Goal: Task Accomplishment & Management: Manage account settings

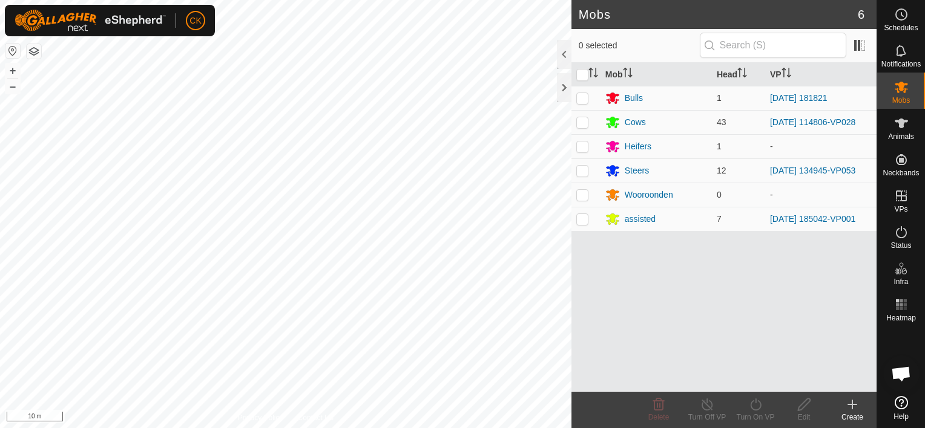
scroll to position [97, 0]
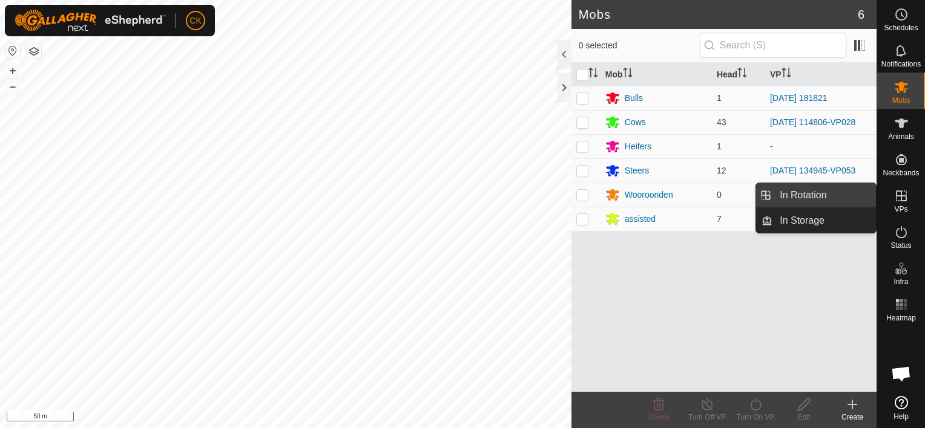
click at [857, 196] on link "In Rotation" at bounding box center [823, 195] width 103 height 24
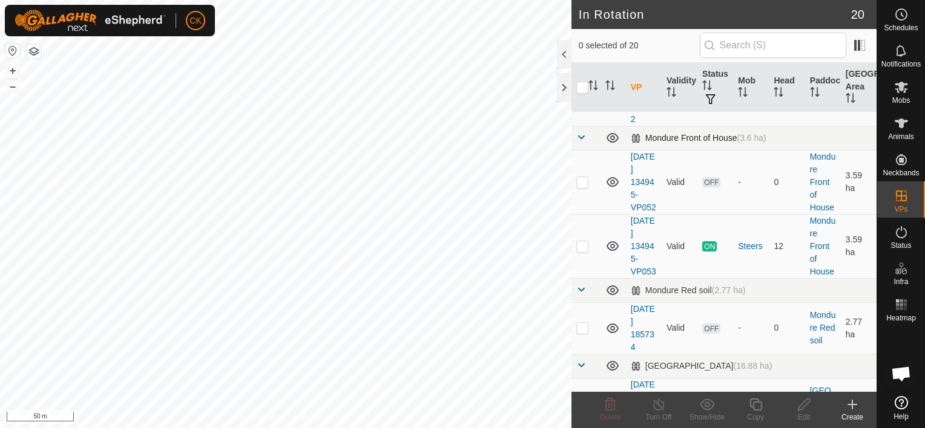
scroll to position [424, 0]
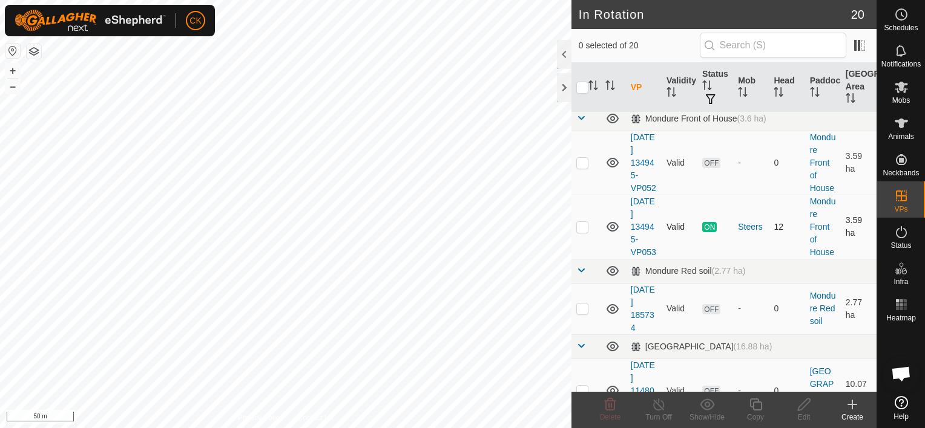
click at [581, 232] on p-checkbox at bounding box center [582, 227] width 12 height 10
checkbox input "true"
click at [753, 402] on icon at bounding box center [755, 405] width 12 height 12
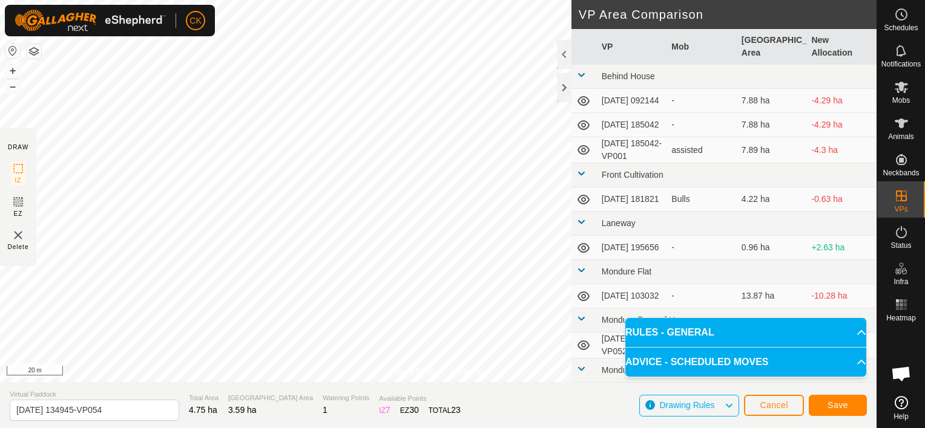
scroll to position [97, 0]
click at [842, 402] on span "Save" at bounding box center [837, 406] width 21 height 10
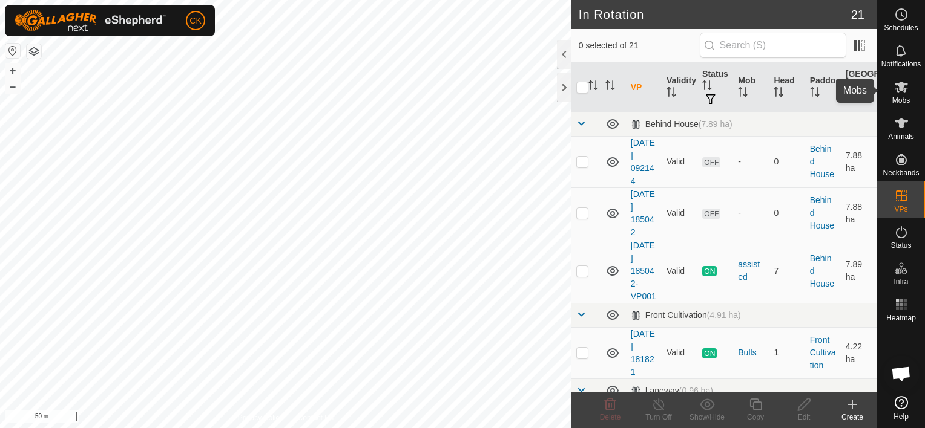
click at [898, 87] on icon at bounding box center [900, 87] width 13 height 11
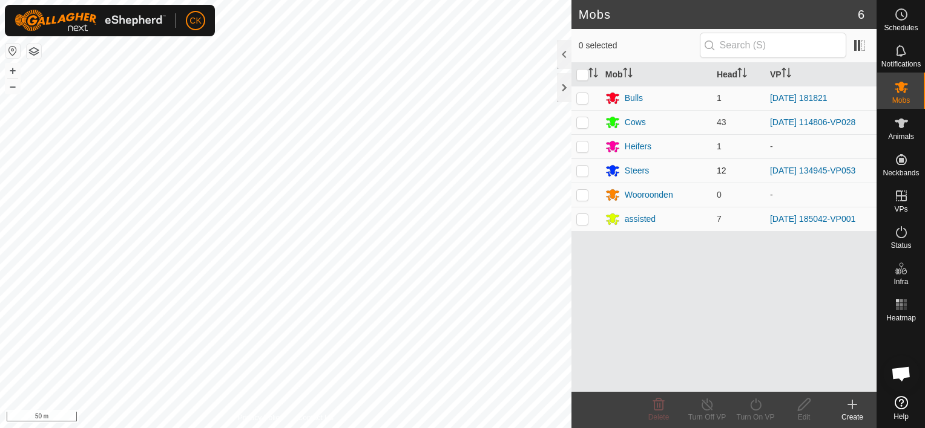
click at [583, 172] on p-checkbox at bounding box center [582, 171] width 12 height 10
checkbox input "true"
click at [754, 401] on icon at bounding box center [755, 405] width 15 height 15
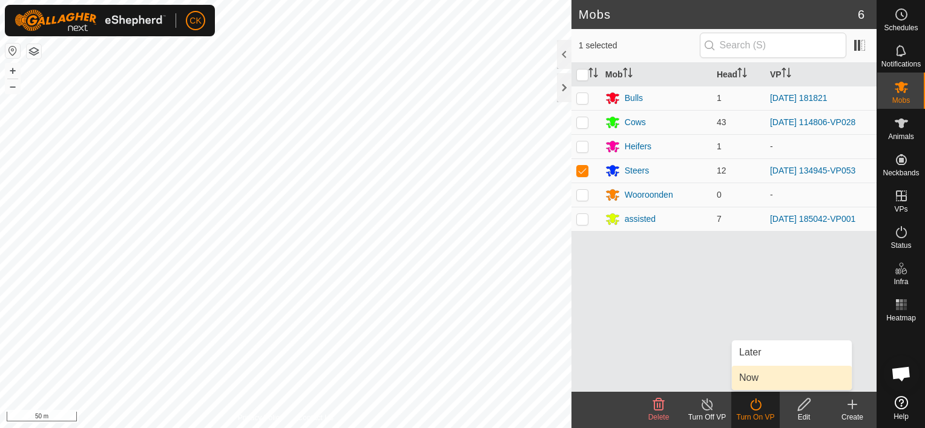
click at [752, 378] on link "Now" at bounding box center [792, 378] width 120 height 24
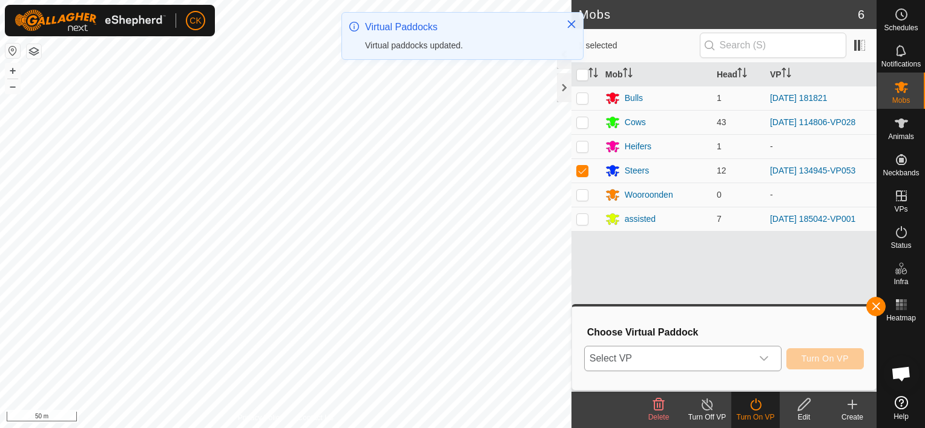
click at [767, 358] on icon "dropdown trigger" at bounding box center [764, 359] width 10 height 10
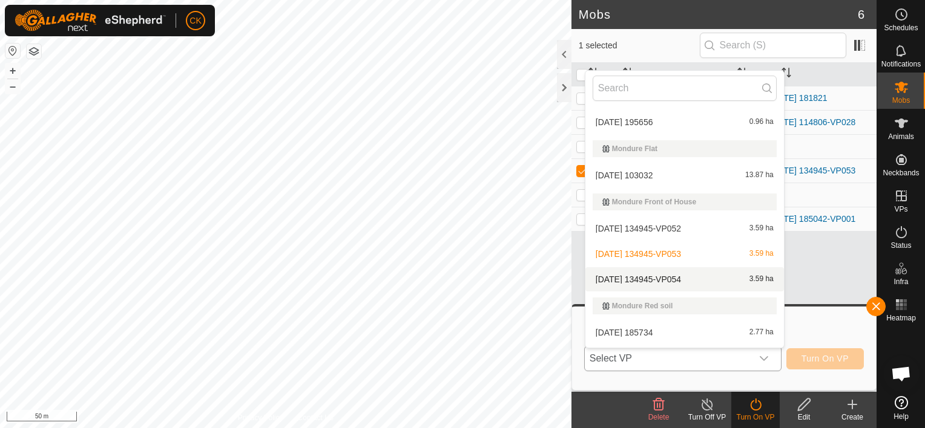
scroll to position [202, 0]
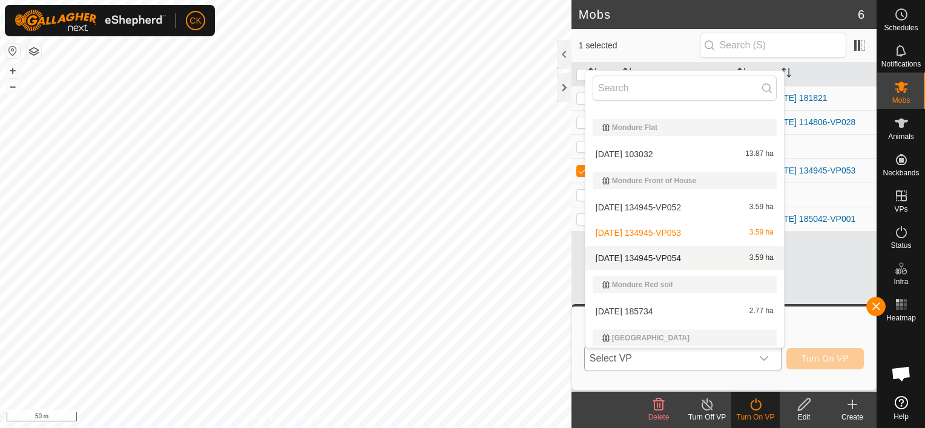
click at [677, 254] on li "[DATE] 134945-VP054 3.59 ha" at bounding box center [684, 258] width 198 height 24
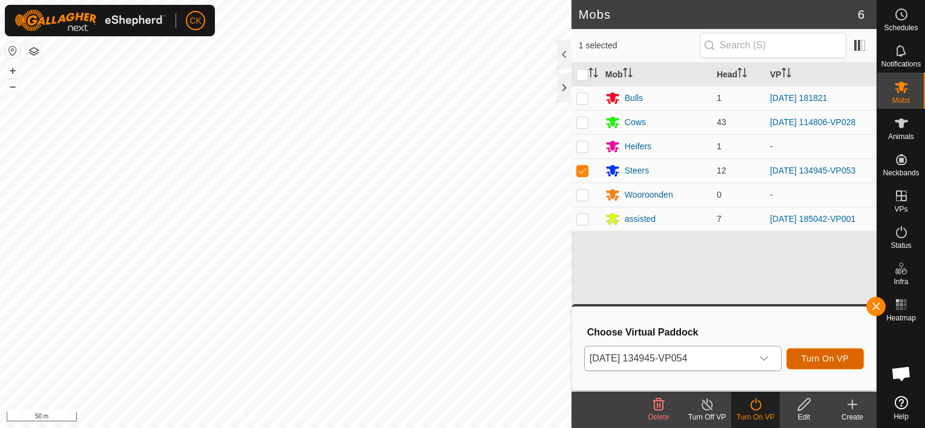
click at [806, 361] on span "Turn On VP" at bounding box center [824, 359] width 47 height 10
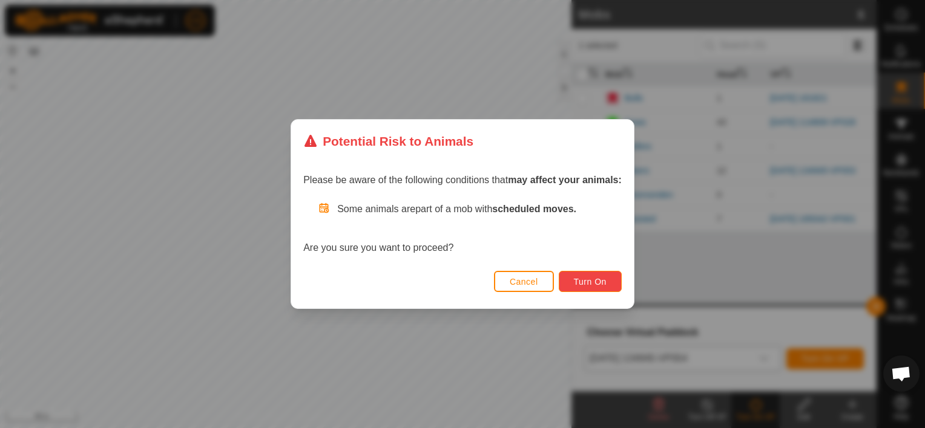
click at [605, 281] on span "Turn On" at bounding box center [590, 282] width 33 height 10
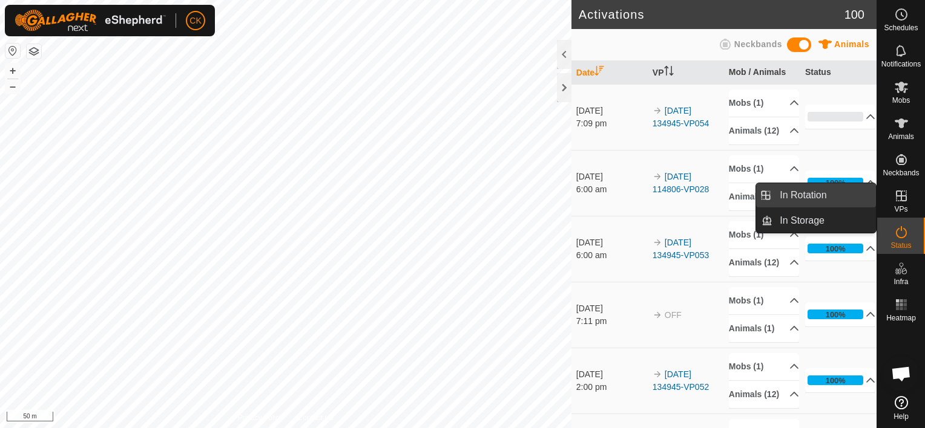
click at [861, 196] on link "In Rotation" at bounding box center [823, 195] width 103 height 24
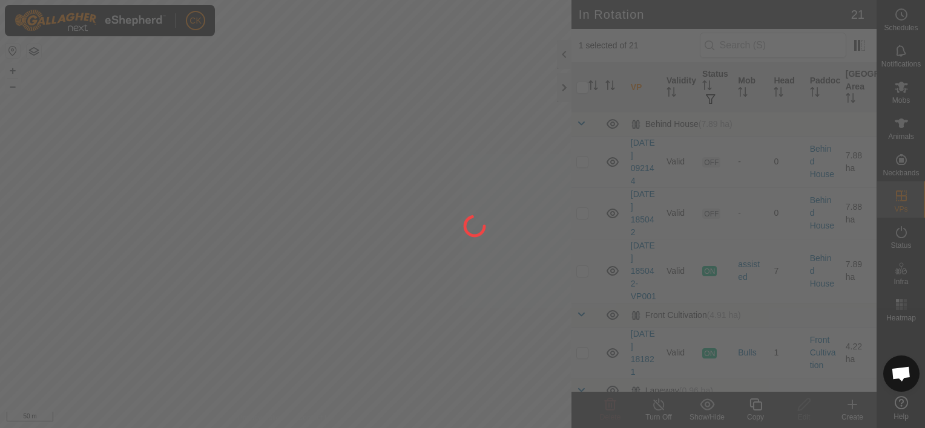
click at [581, 85] on div at bounding box center [462, 214] width 925 height 428
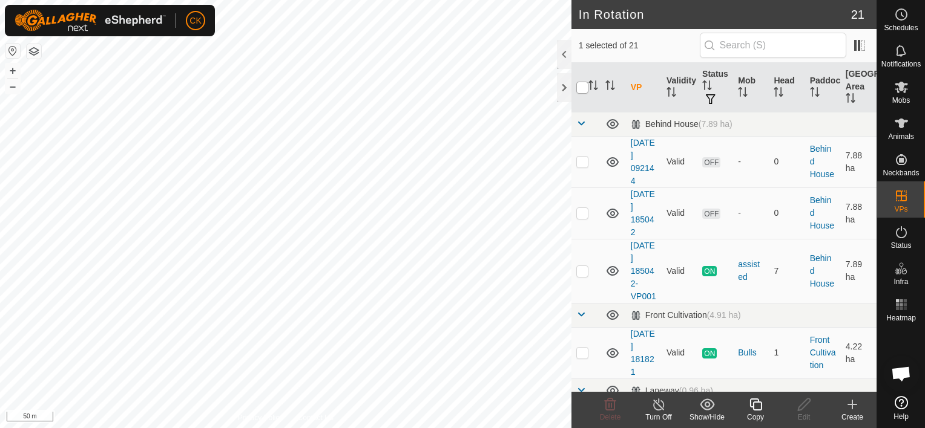
click at [581, 85] on input "checkbox" at bounding box center [582, 88] width 12 height 12
checkbox input "true"
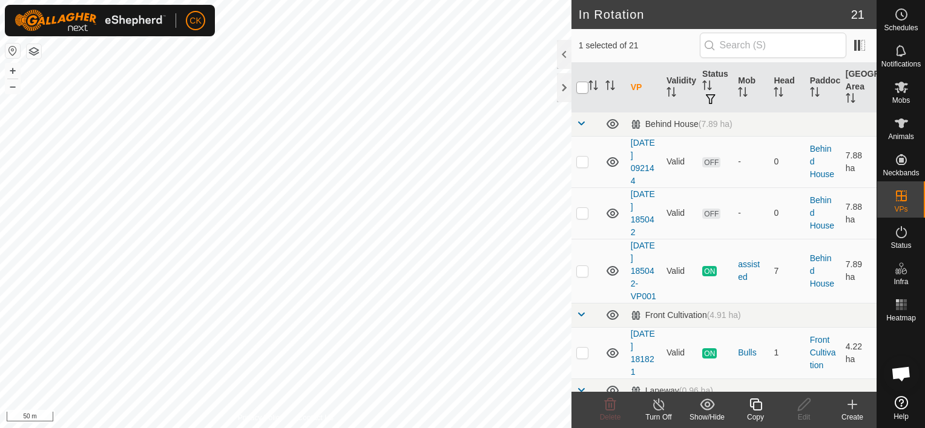
checkbox input "true"
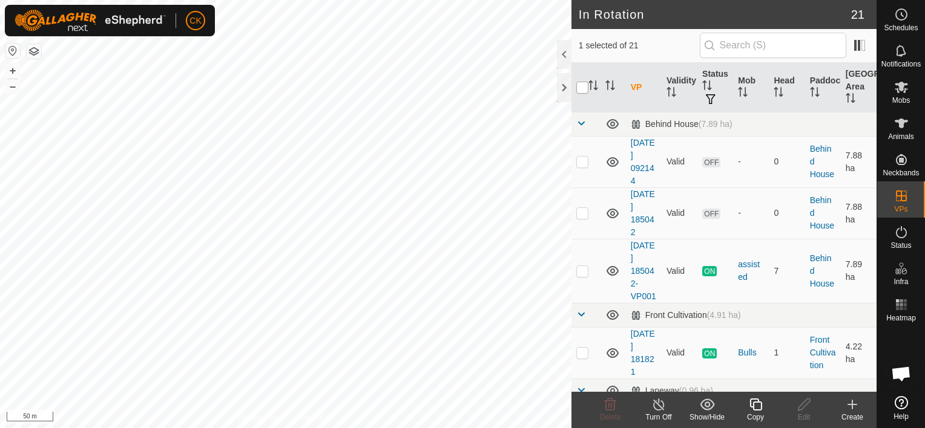
checkbox input "true"
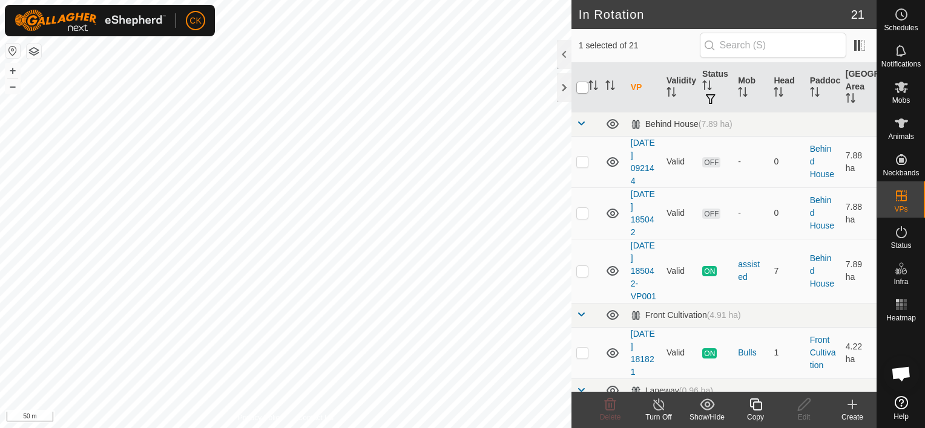
checkbox input "true"
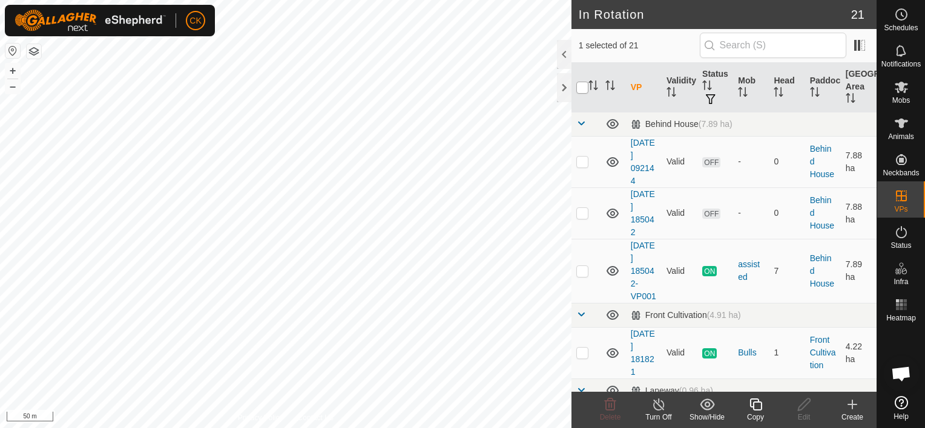
checkbox input "true"
click at [582, 86] on input "checkbox" at bounding box center [582, 88] width 12 height 12
checkbox input "false"
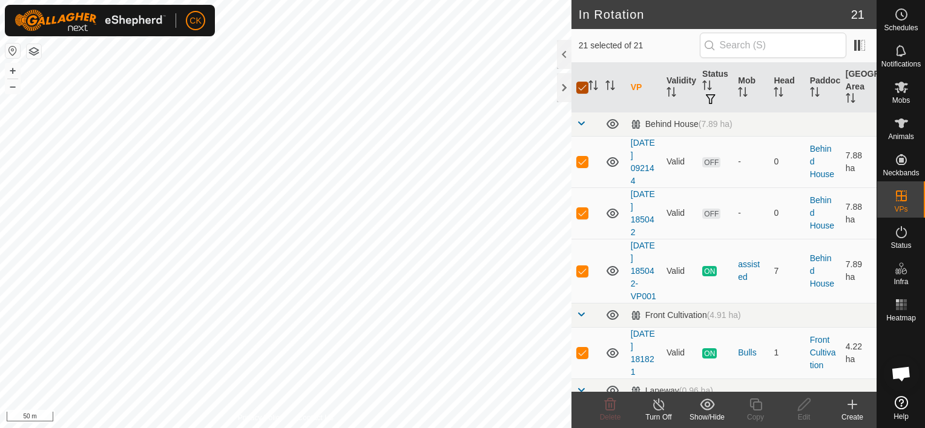
checkbox input "false"
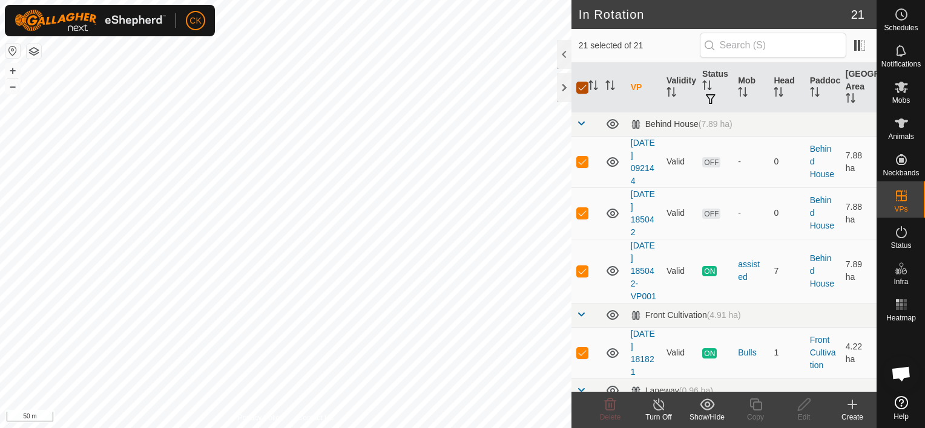
checkbox input "false"
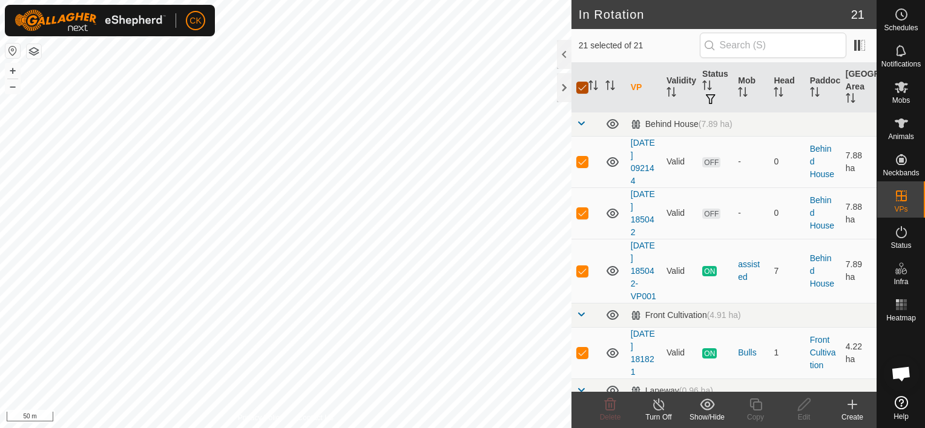
checkbox input "false"
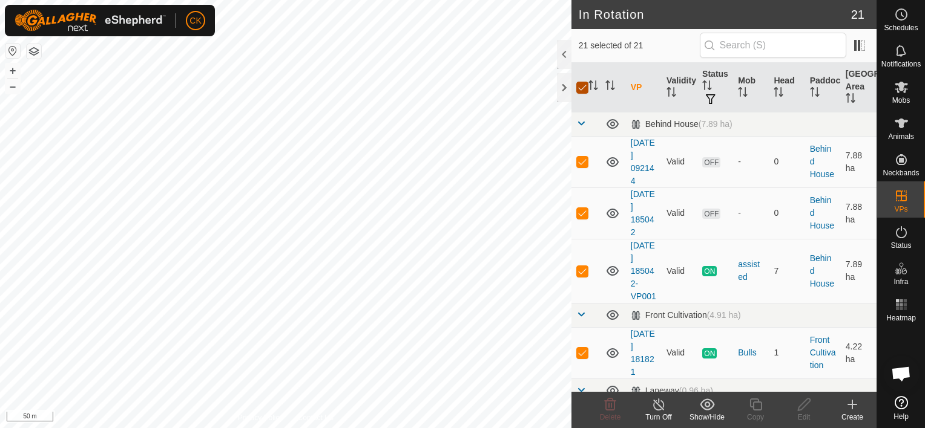
checkbox input "false"
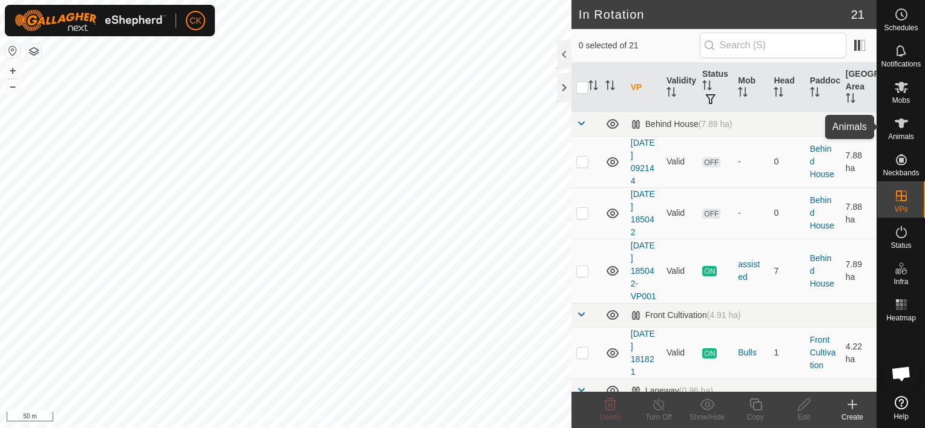
click at [905, 120] on icon at bounding box center [900, 124] width 13 height 10
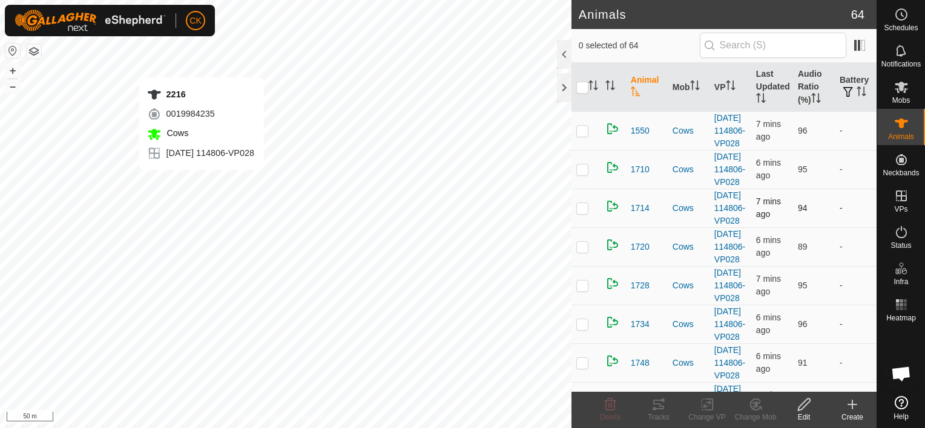
checkbox input "true"
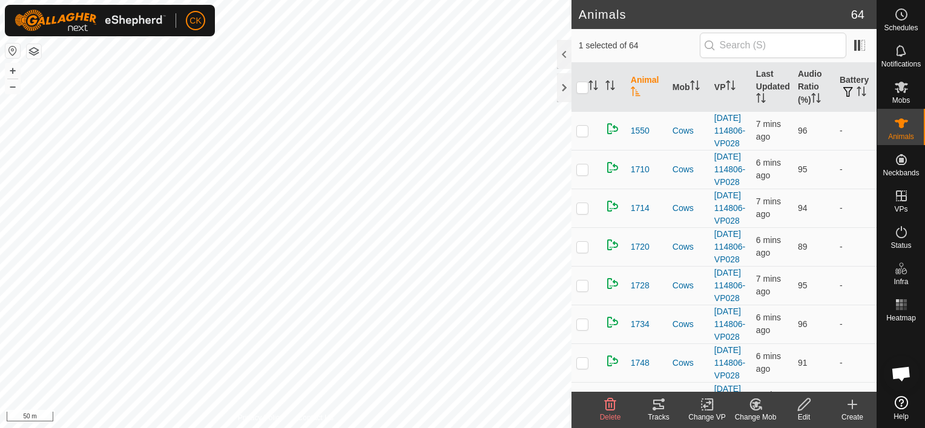
click at [660, 402] on icon at bounding box center [658, 405] width 15 height 15
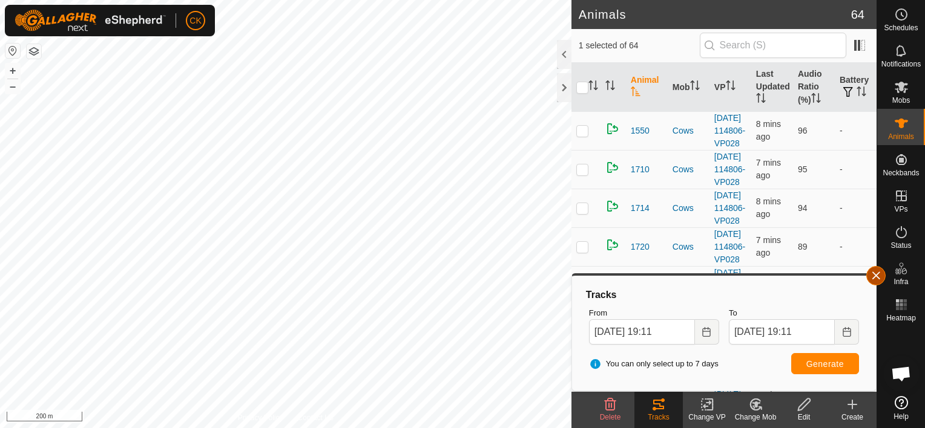
click at [874, 276] on button "button" at bounding box center [875, 275] width 19 height 19
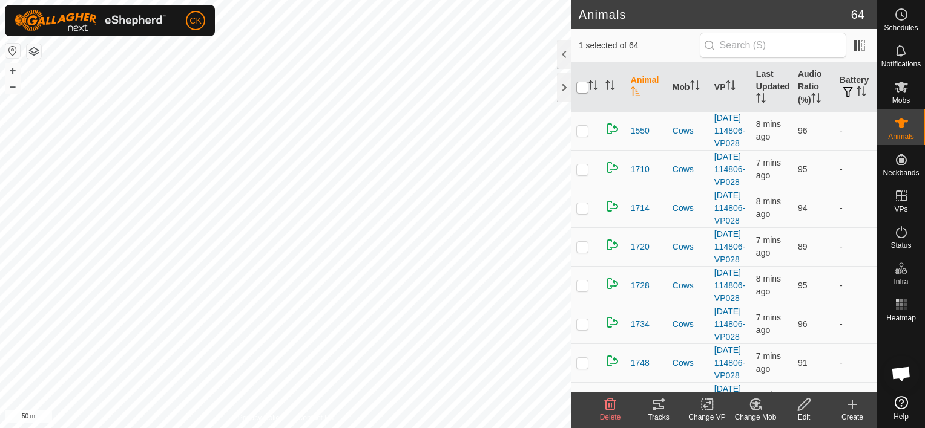
click at [583, 90] on input "checkbox" at bounding box center [582, 88] width 12 height 12
checkbox input "true"
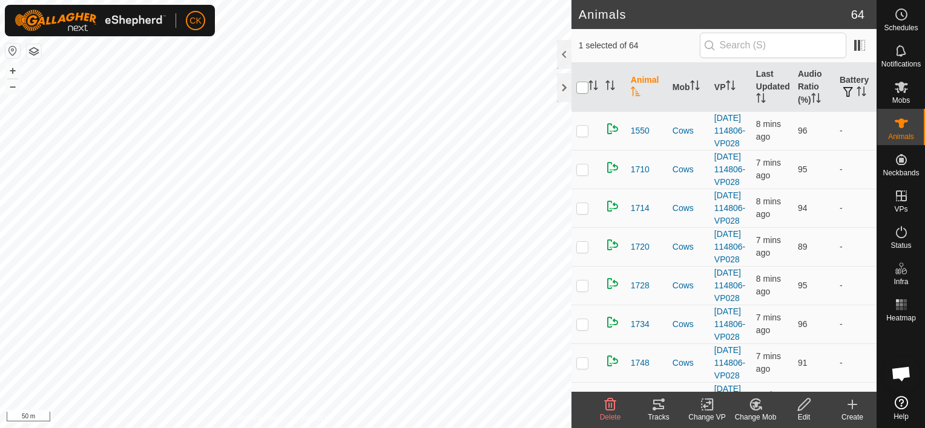
checkbox input "true"
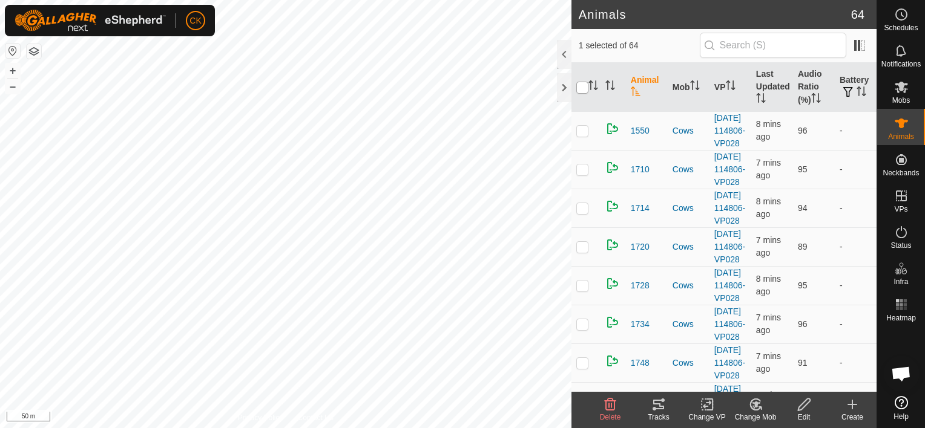
checkbox input "true"
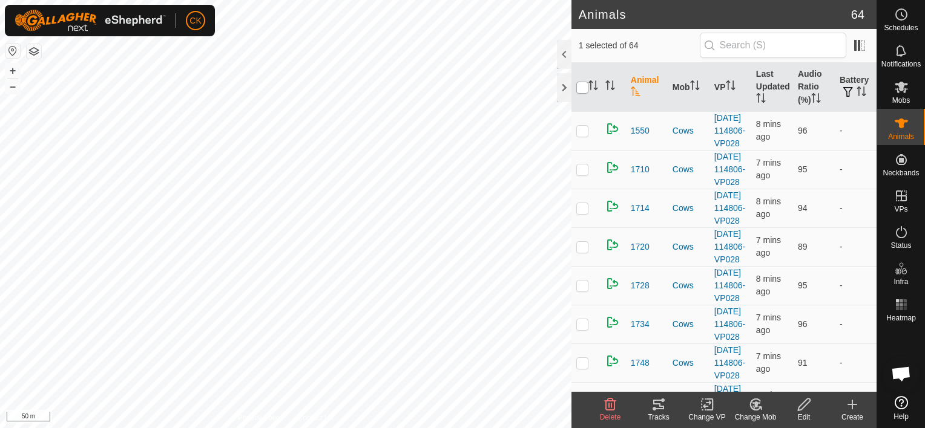
checkbox input "true"
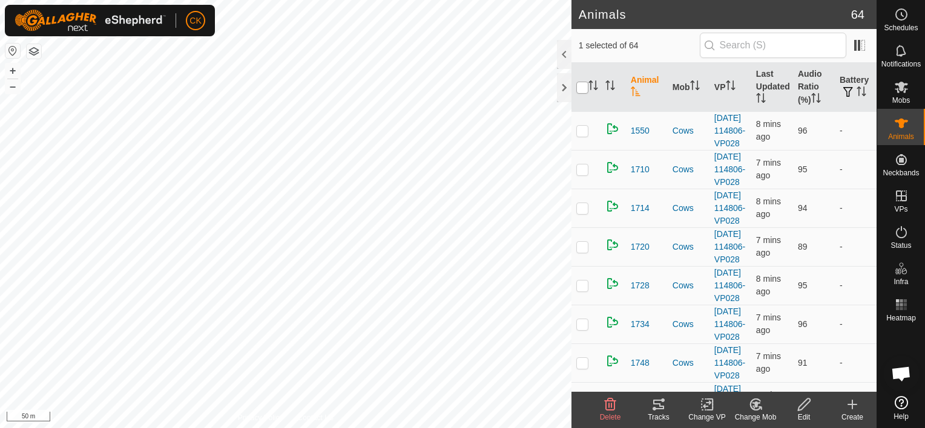
checkbox input "true"
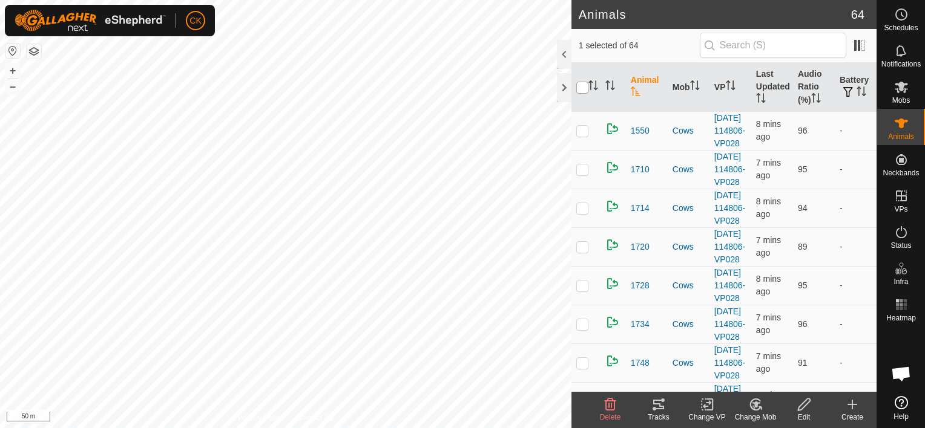
checkbox input "true"
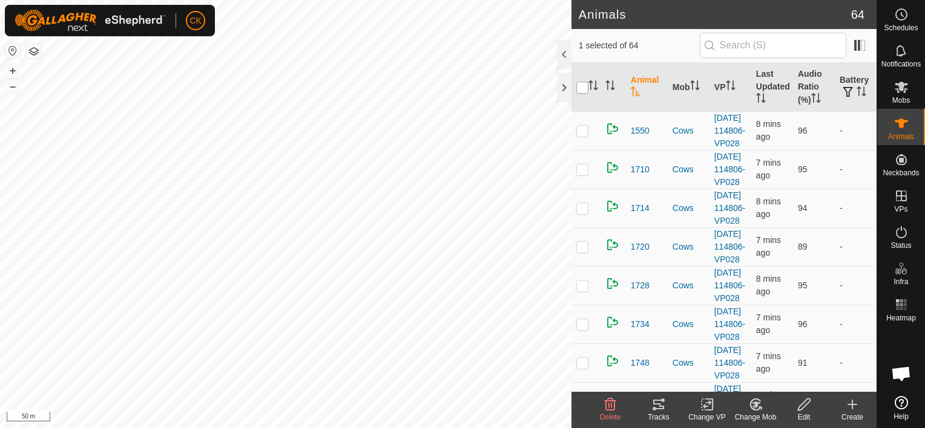
checkbox input "true"
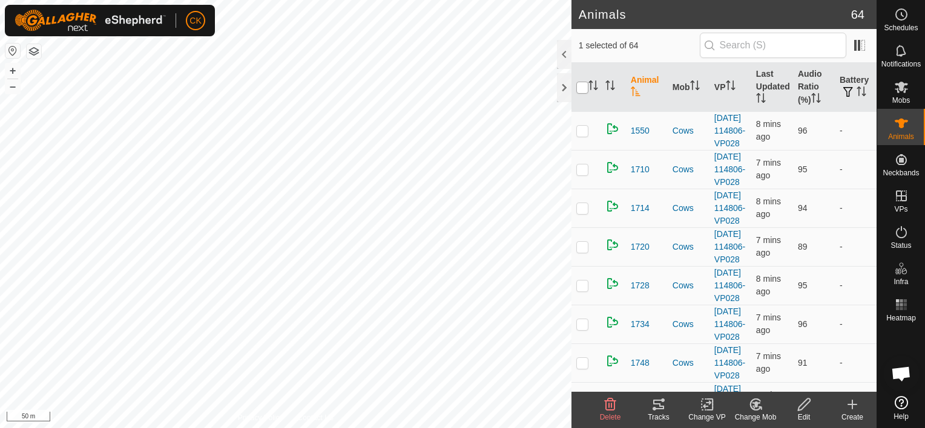
checkbox input "true"
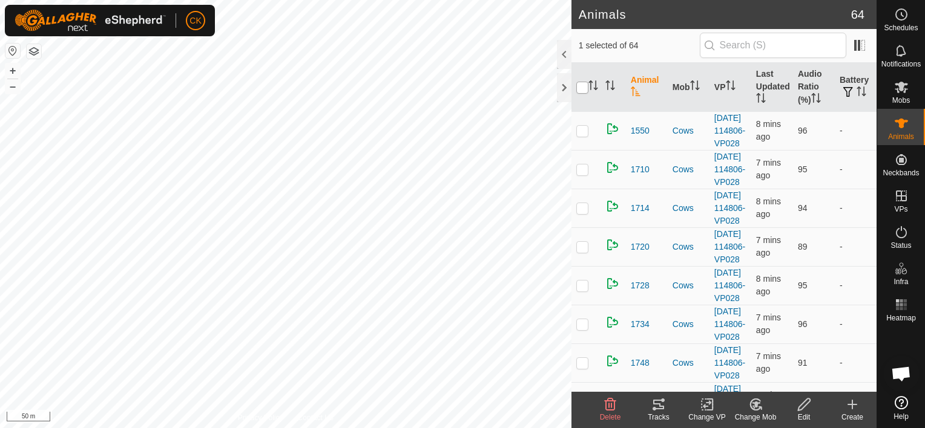
checkbox input "true"
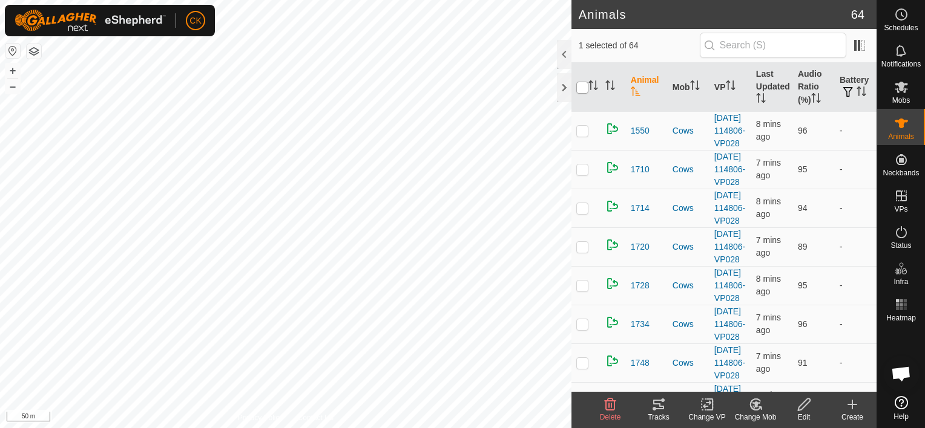
checkbox input "true"
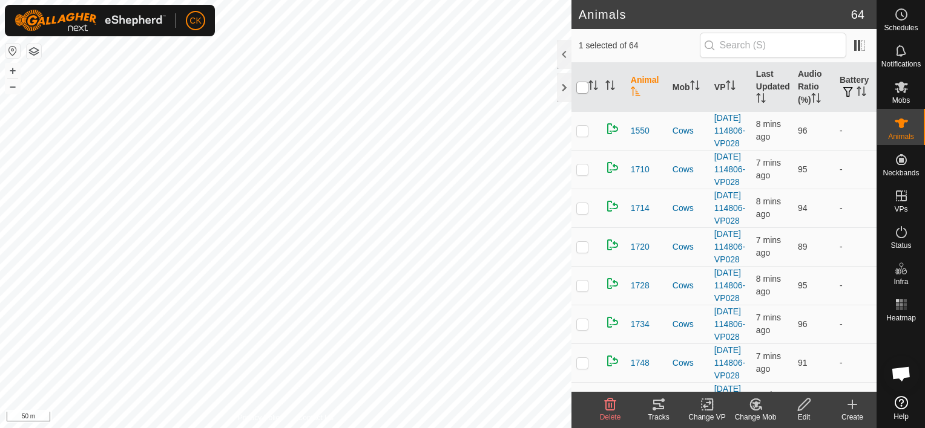
checkbox input "true"
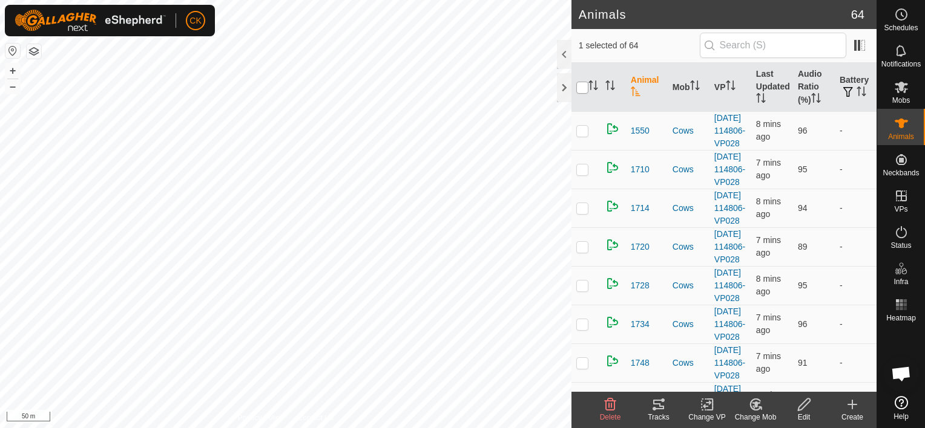
checkbox input "true"
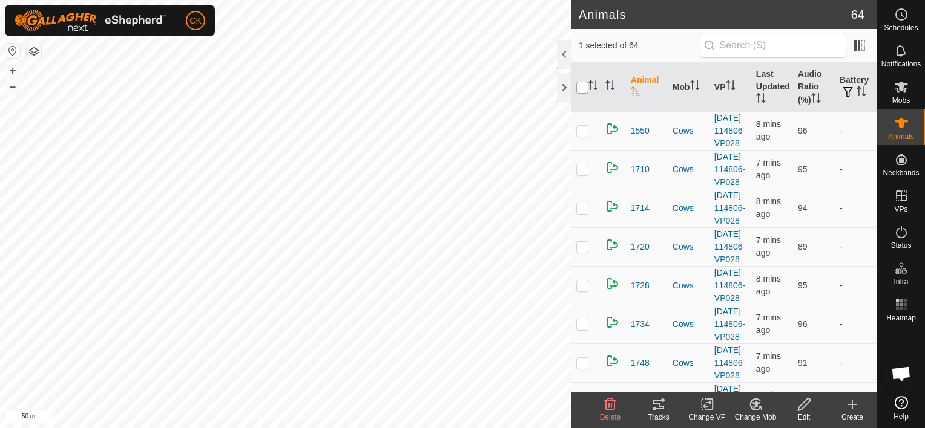
checkbox input "true"
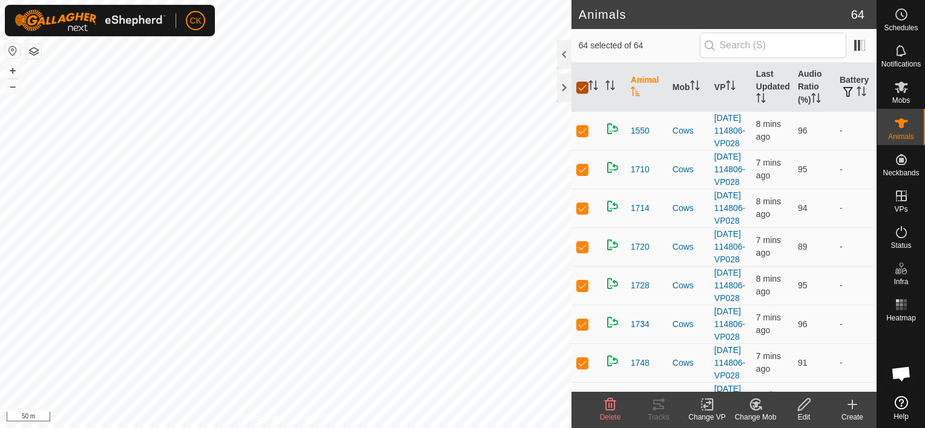
click at [583, 90] on input "checkbox" at bounding box center [582, 88] width 12 height 12
checkbox input "false"
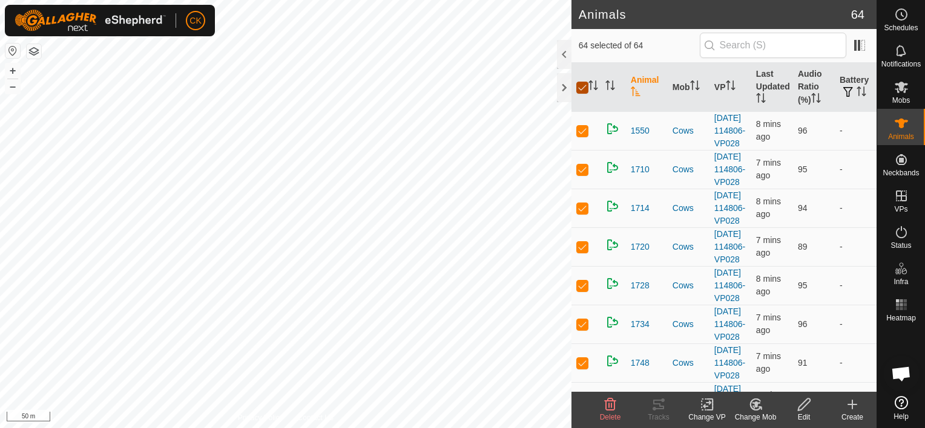
checkbox input "false"
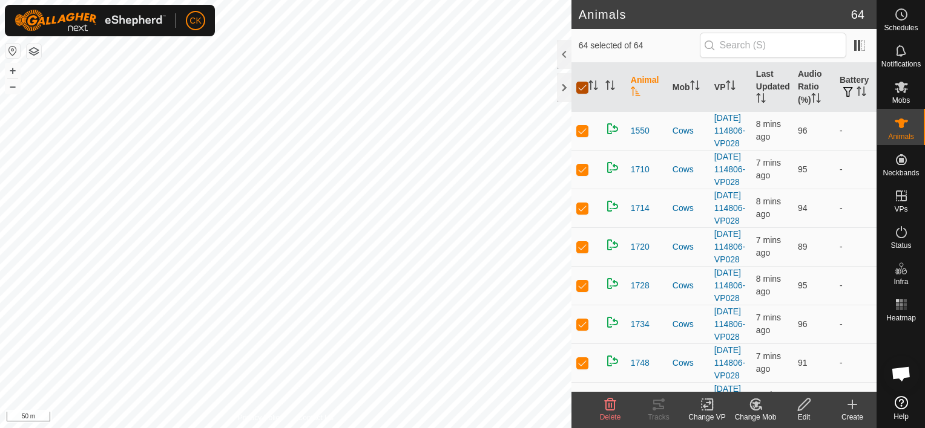
checkbox input "false"
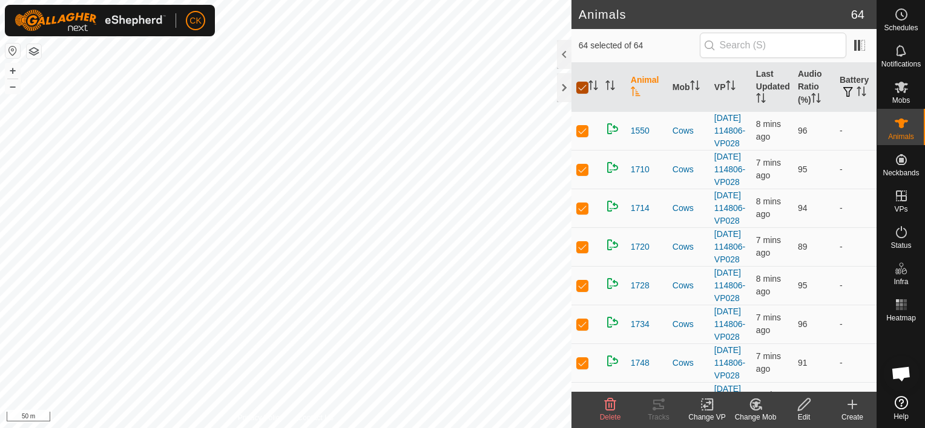
checkbox input "false"
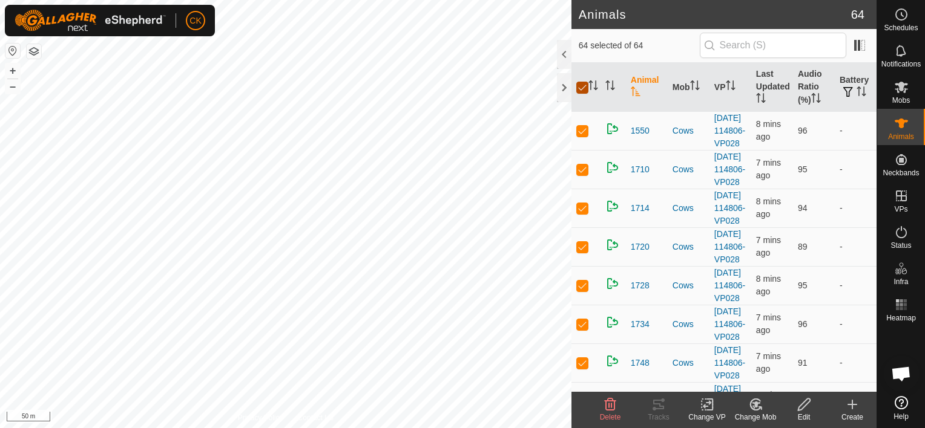
checkbox input "false"
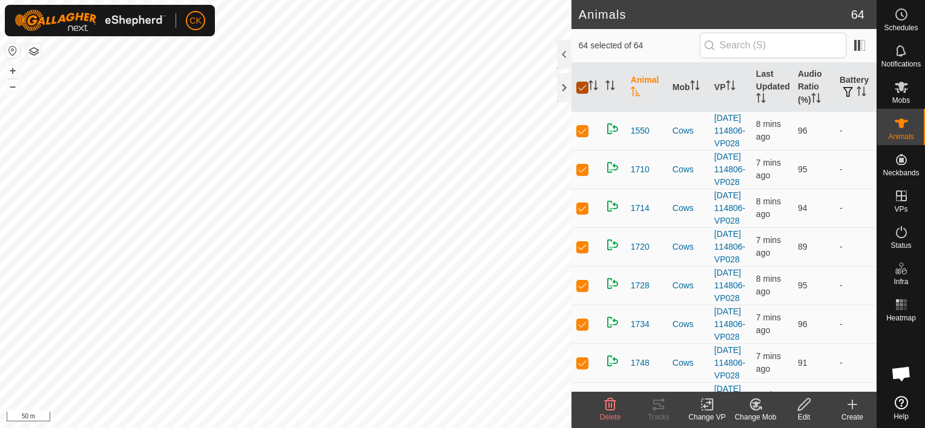
checkbox input "false"
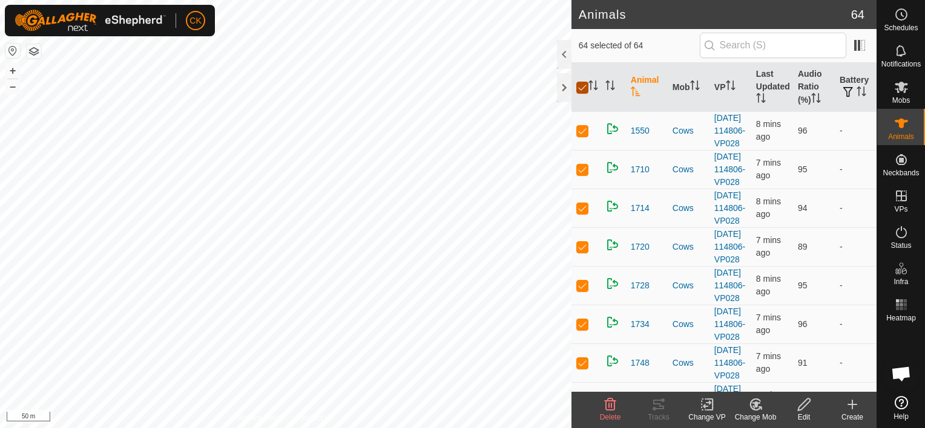
checkbox input "false"
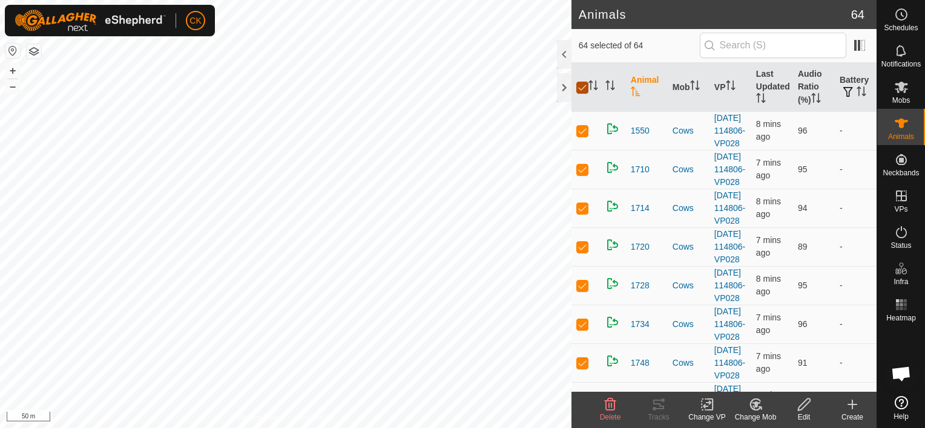
checkbox input "false"
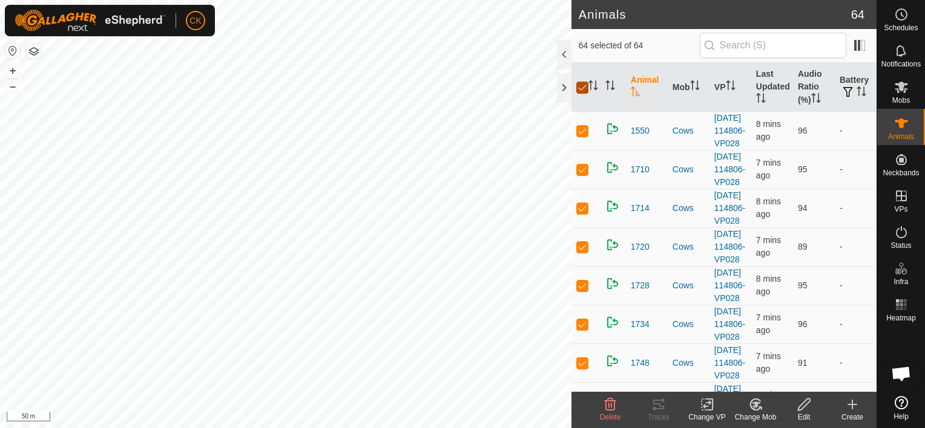
checkbox input "false"
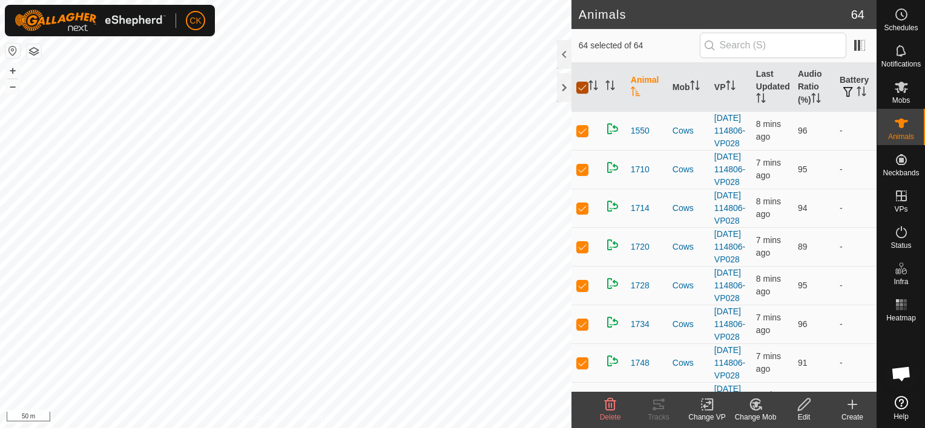
checkbox input "false"
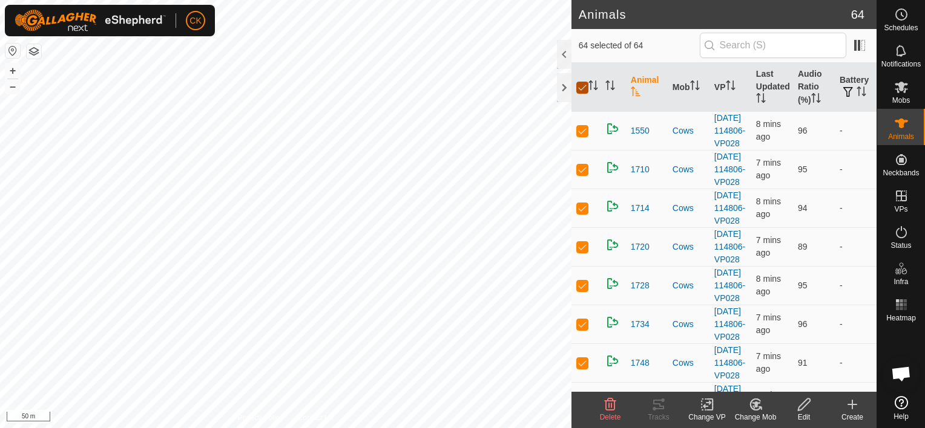
checkbox input "false"
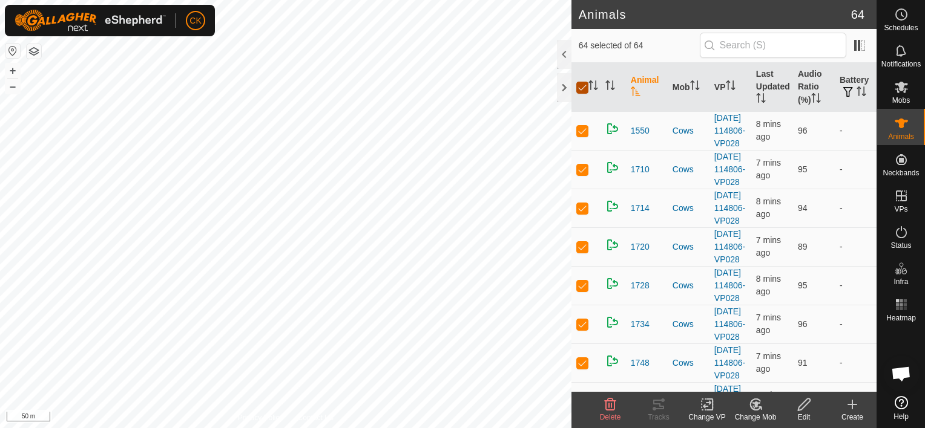
checkbox input "false"
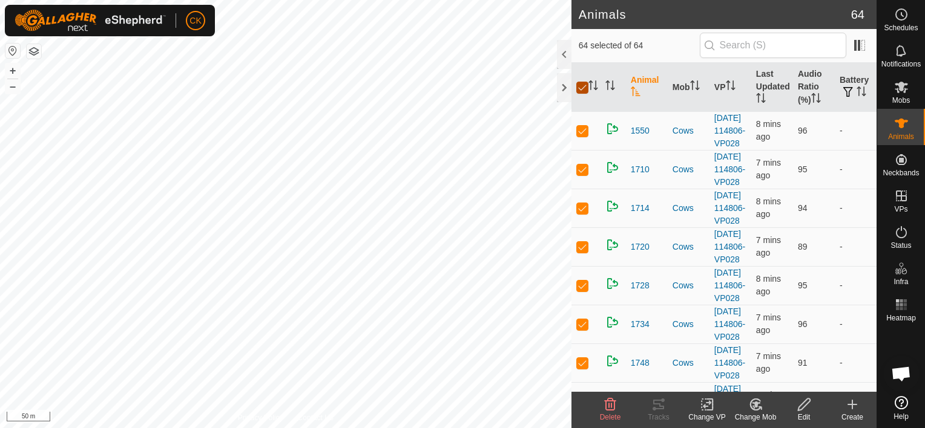
checkbox input "false"
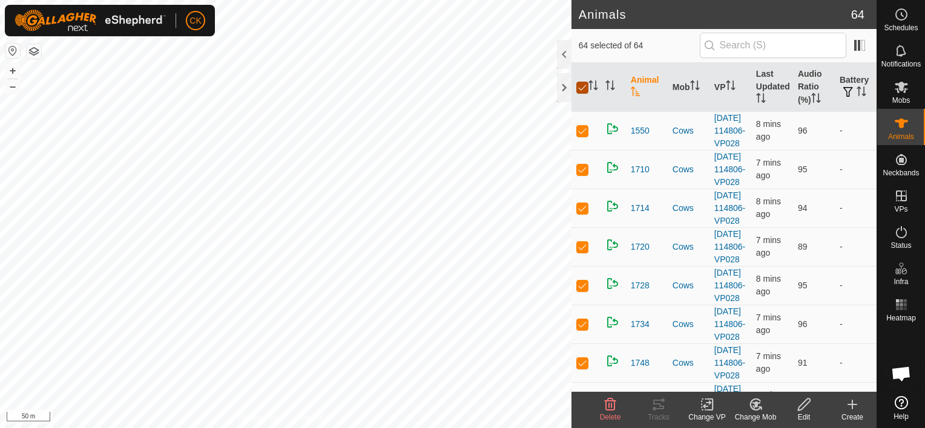
checkbox input "false"
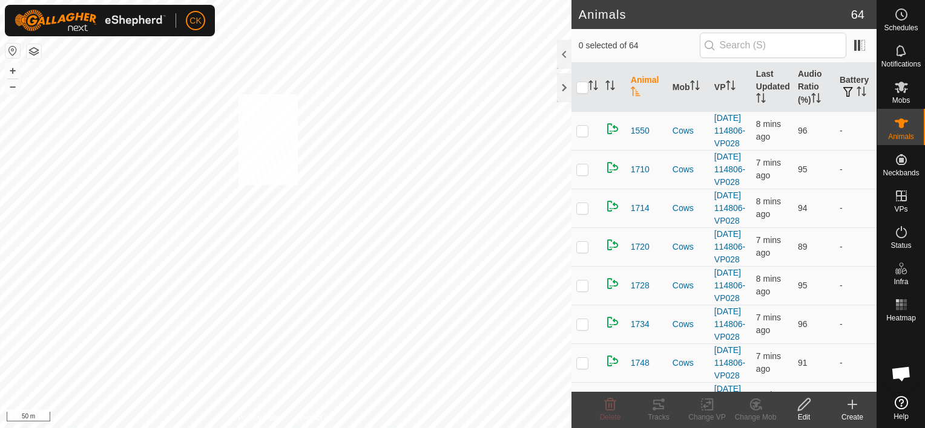
checkbox input "true"
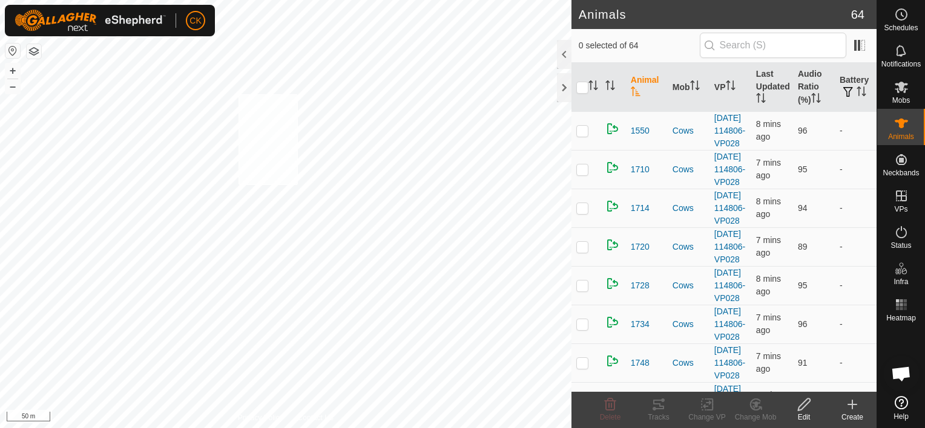
checkbox input "true"
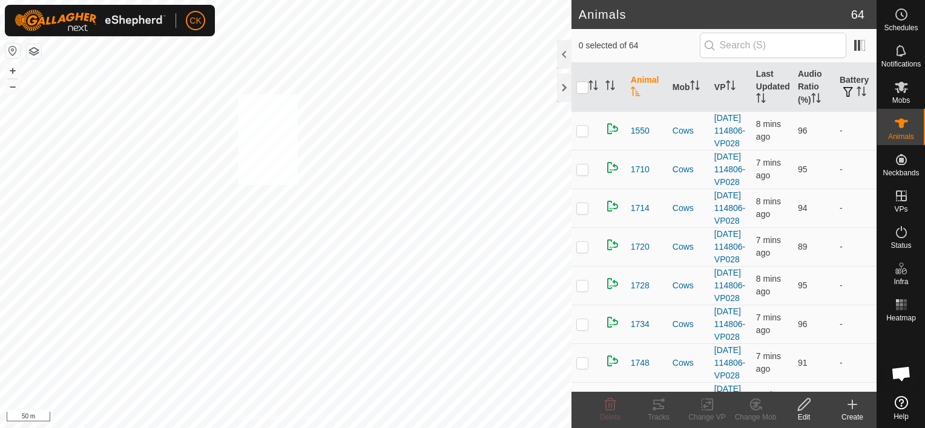
checkbox input "true"
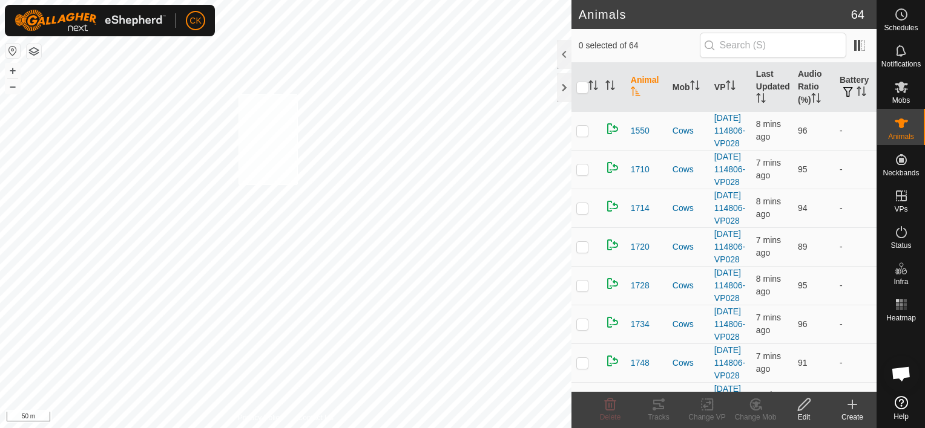
checkbox input "true"
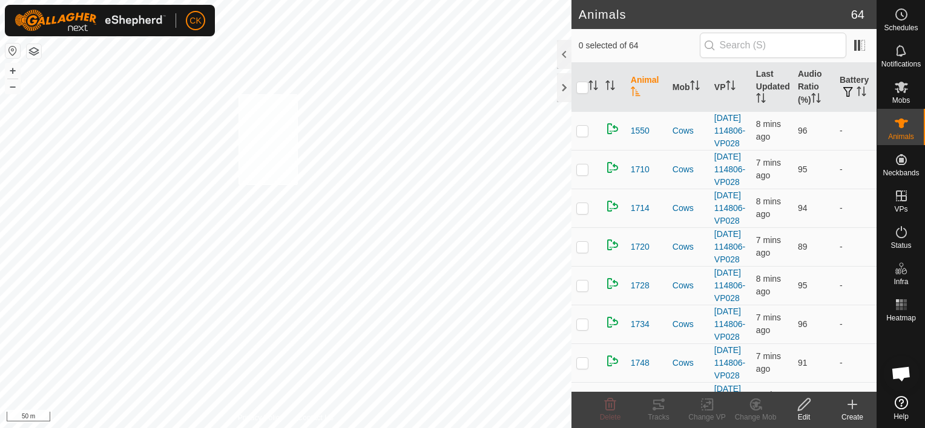
checkbox input "true"
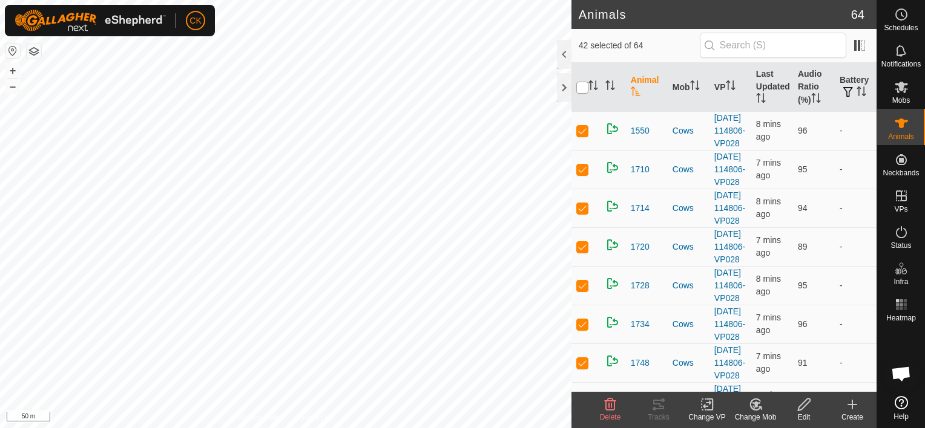
click at [584, 88] on input "checkbox" at bounding box center [582, 88] width 12 height 12
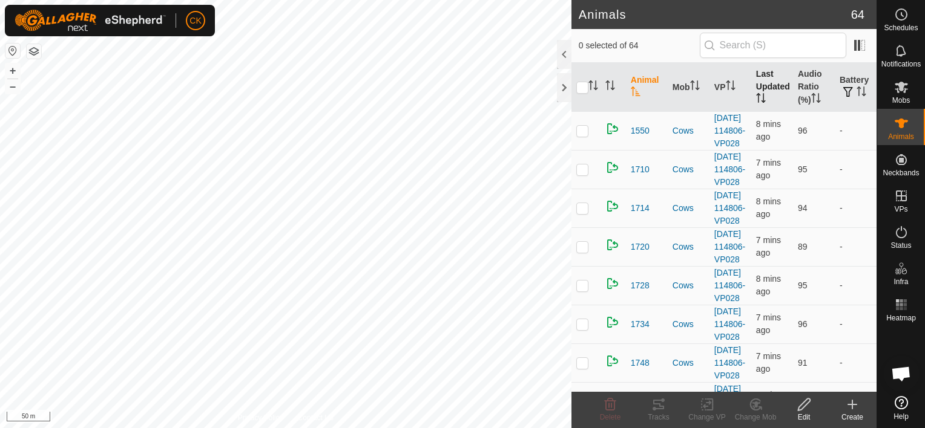
click at [763, 80] on th "Last Updated" at bounding box center [772, 87] width 42 height 49
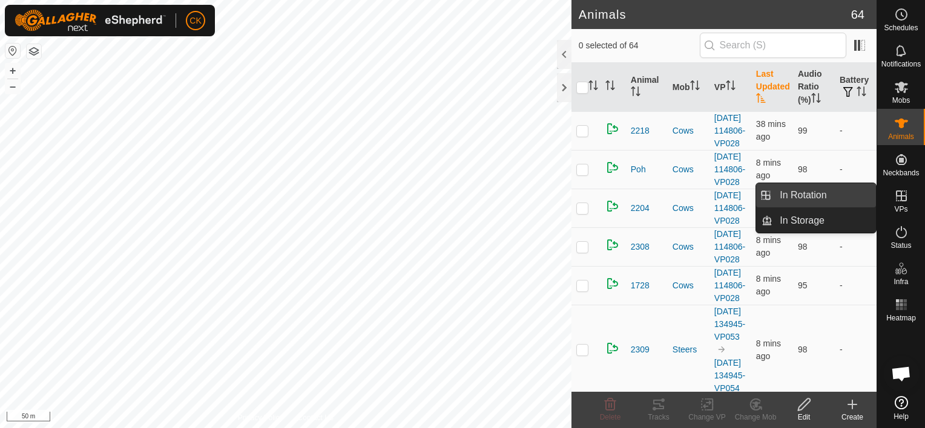
click at [850, 194] on link "In Rotation" at bounding box center [823, 195] width 103 height 24
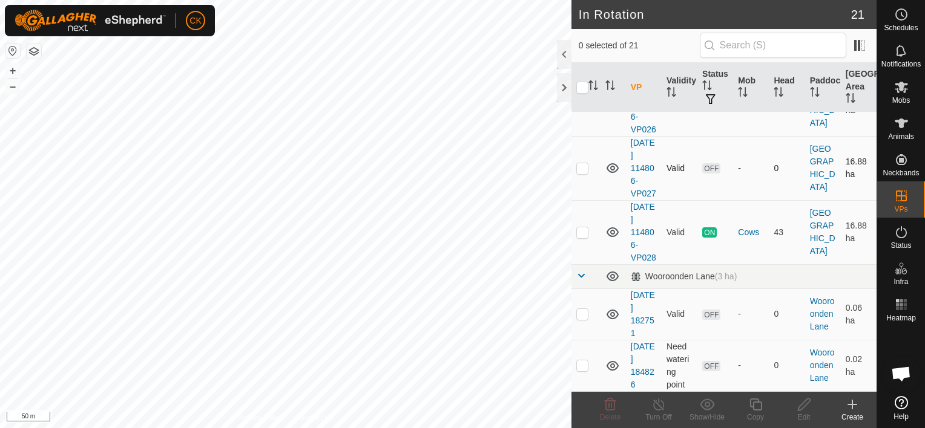
scroll to position [1271, 0]
click at [583, 237] on p-checkbox at bounding box center [582, 233] width 12 height 10
click at [756, 402] on icon at bounding box center [755, 405] width 12 height 12
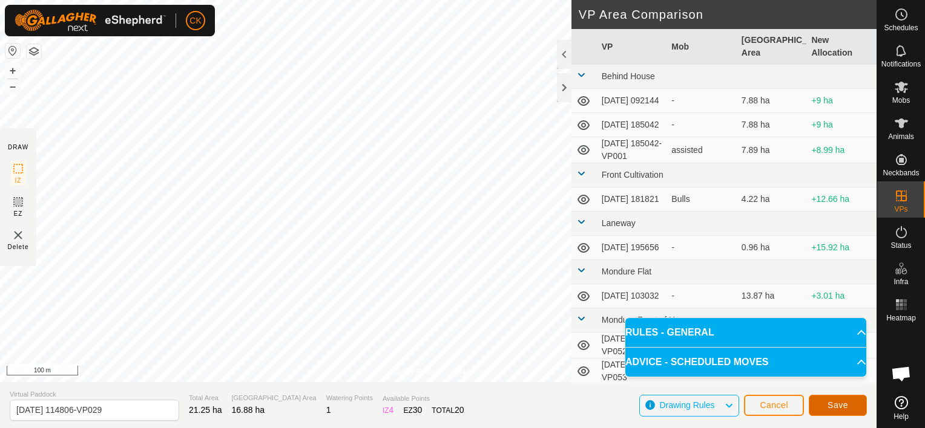
click at [829, 402] on span "Save" at bounding box center [837, 406] width 21 height 10
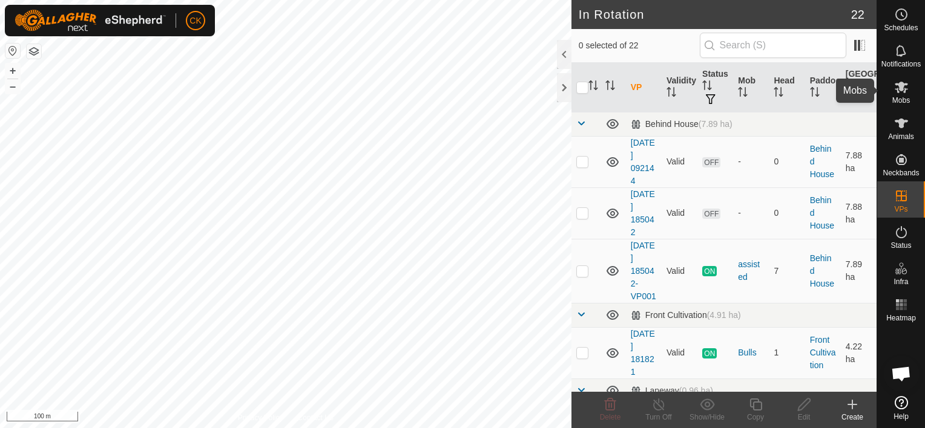
click at [898, 85] on icon at bounding box center [900, 87] width 13 height 11
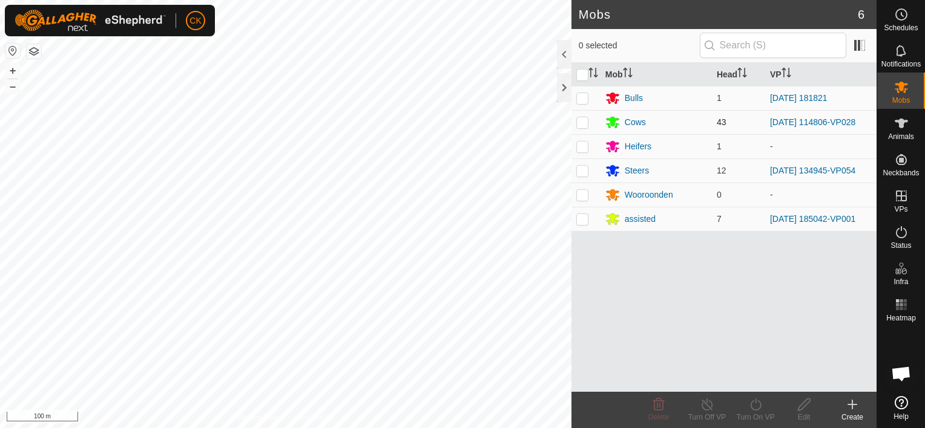
click at [581, 120] on p-checkbox at bounding box center [582, 122] width 12 height 10
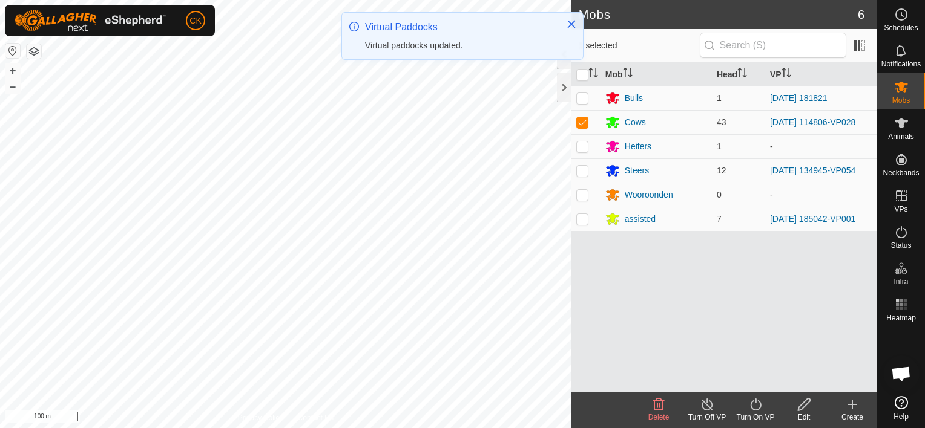
click at [755, 404] on icon at bounding box center [755, 405] width 15 height 15
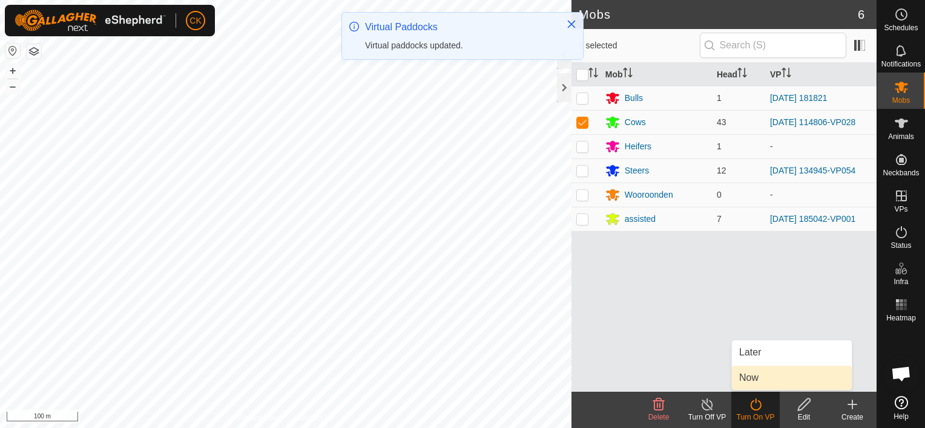
click at [750, 375] on link "Now" at bounding box center [792, 378] width 120 height 24
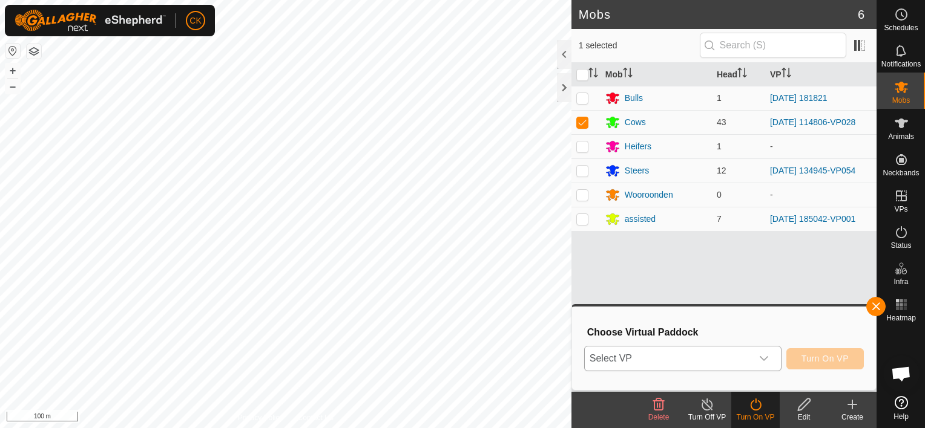
click at [768, 357] on icon "dropdown trigger" at bounding box center [764, 359] width 10 height 10
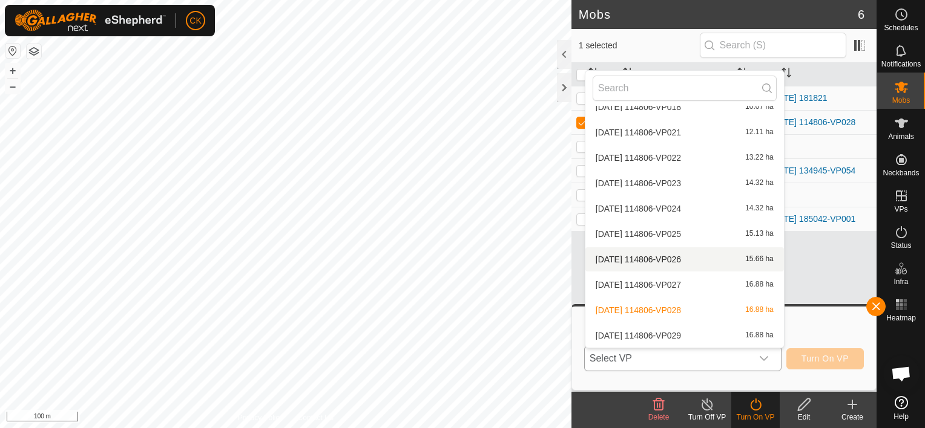
scroll to position [505, 0]
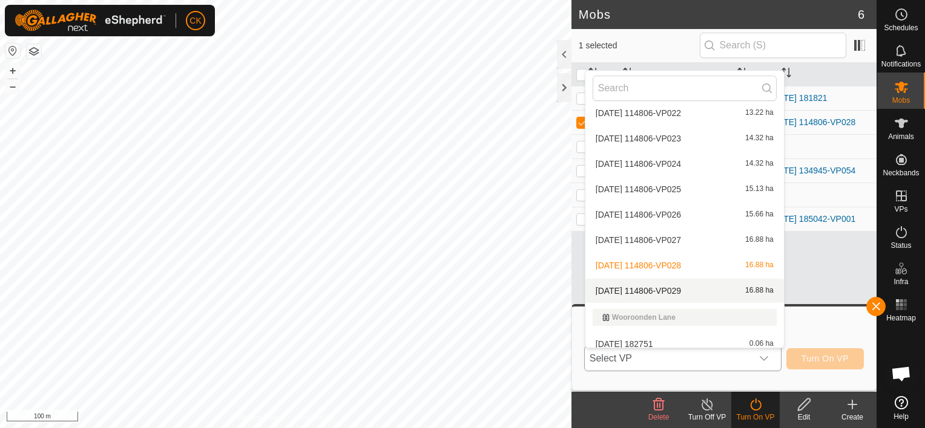
click at [689, 288] on li "[DATE] 114806-VP029 16.88 ha" at bounding box center [684, 291] width 198 height 24
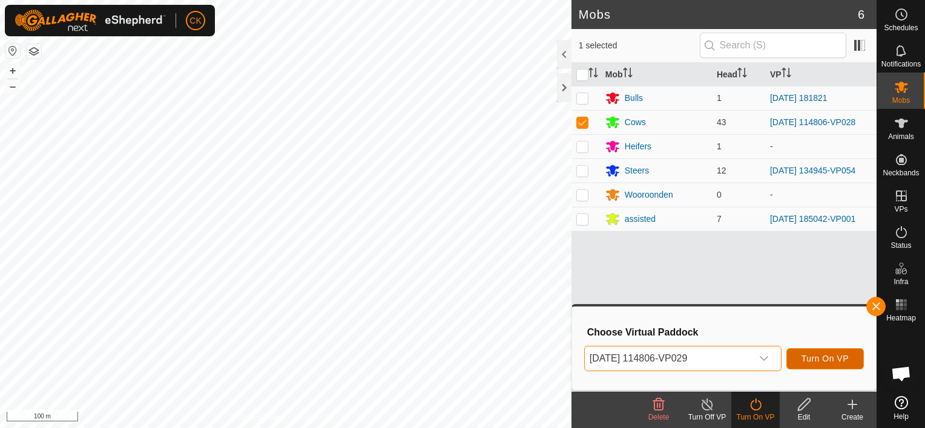
click at [811, 355] on span "Turn On VP" at bounding box center [824, 359] width 47 height 10
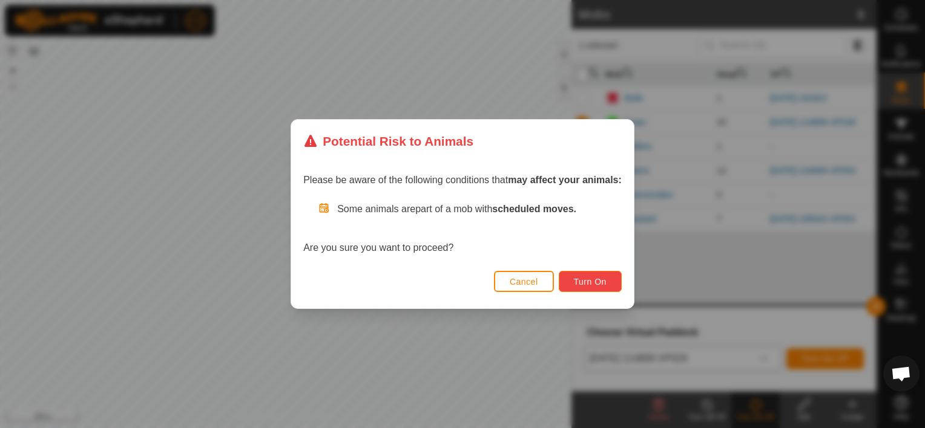
click at [578, 283] on span "Turn On" at bounding box center [590, 282] width 33 height 10
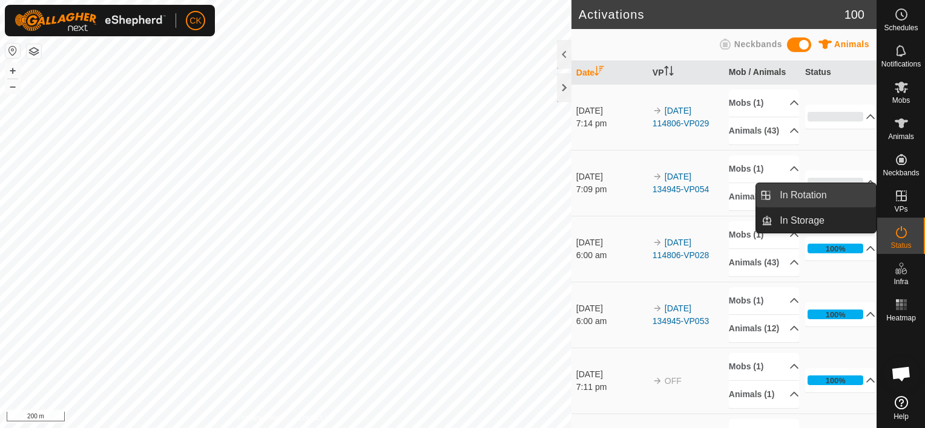
click at [852, 200] on link "In Rotation" at bounding box center [823, 195] width 103 height 24
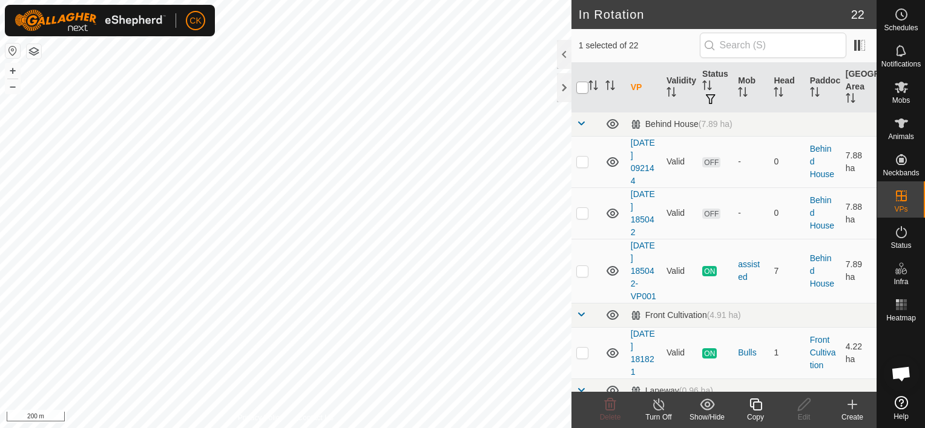
click at [584, 87] on input "checkbox" at bounding box center [582, 88] width 12 height 12
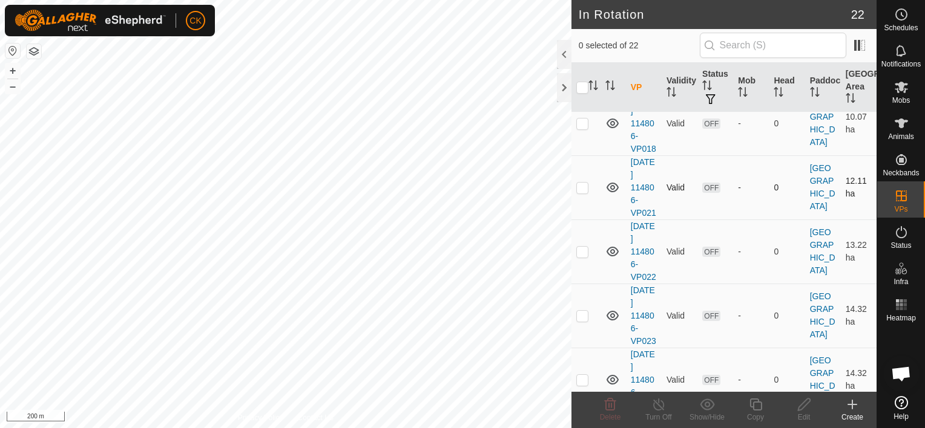
scroll to position [726, 0]
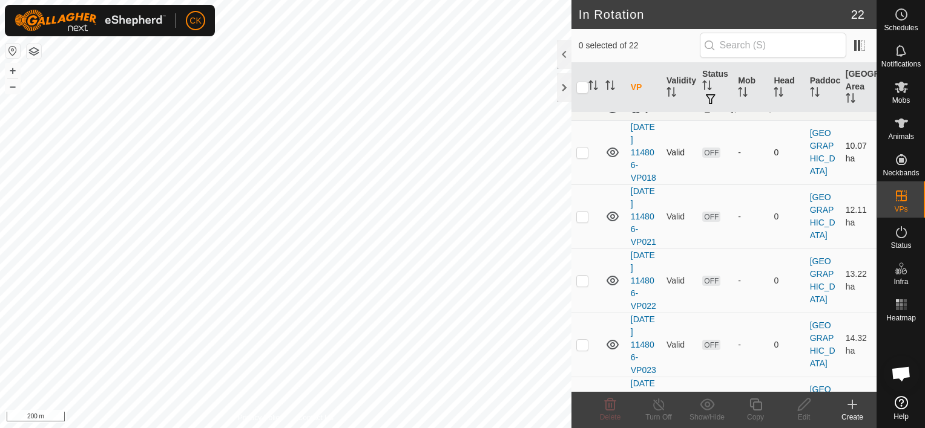
click at [585, 157] on p-checkbox at bounding box center [582, 153] width 12 height 10
click at [580, 221] on p-checkbox at bounding box center [582, 217] width 12 height 10
click at [579, 286] on p-checkbox at bounding box center [582, 281] width 12 height 10
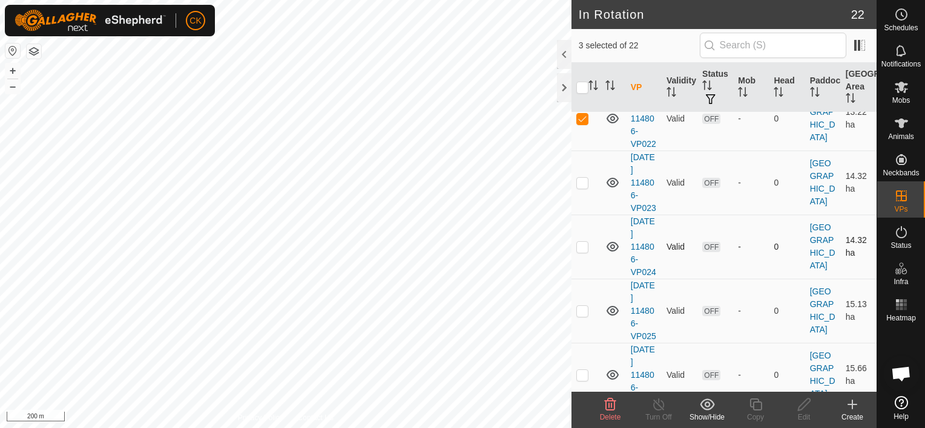
scroll to position [908, 0]
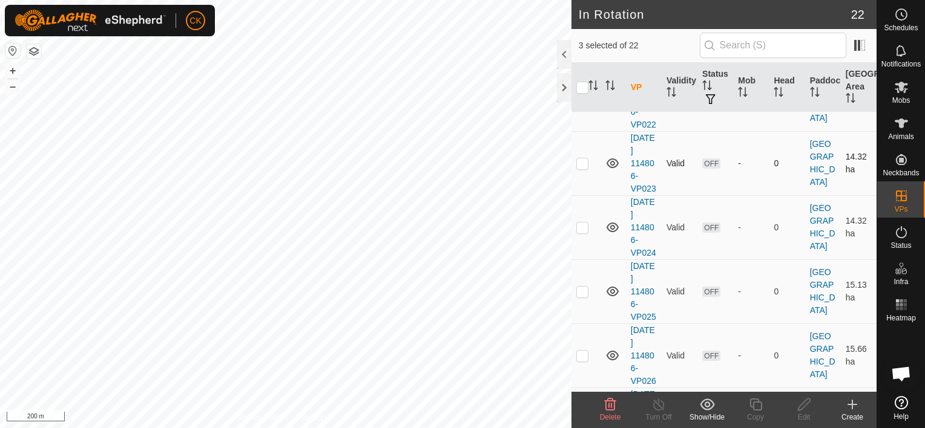
click at [582, 168] on p-checkbox at bounding box center [582, 164] width 12 height 10
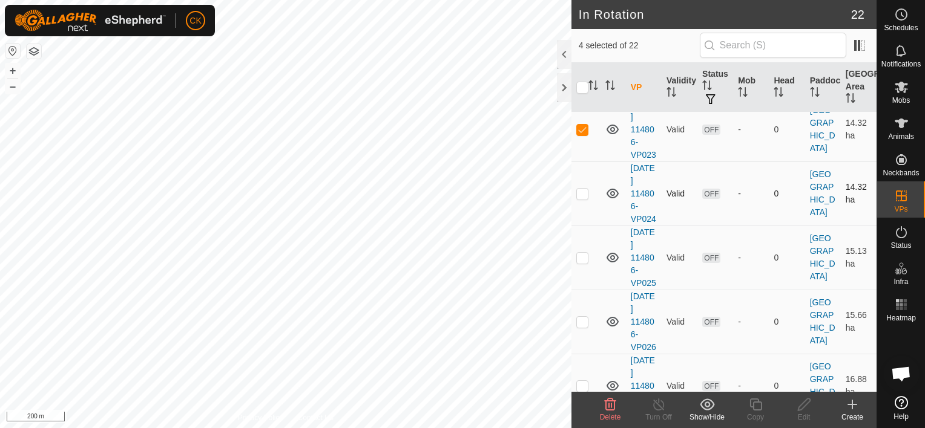
scroll to position [968, 0]
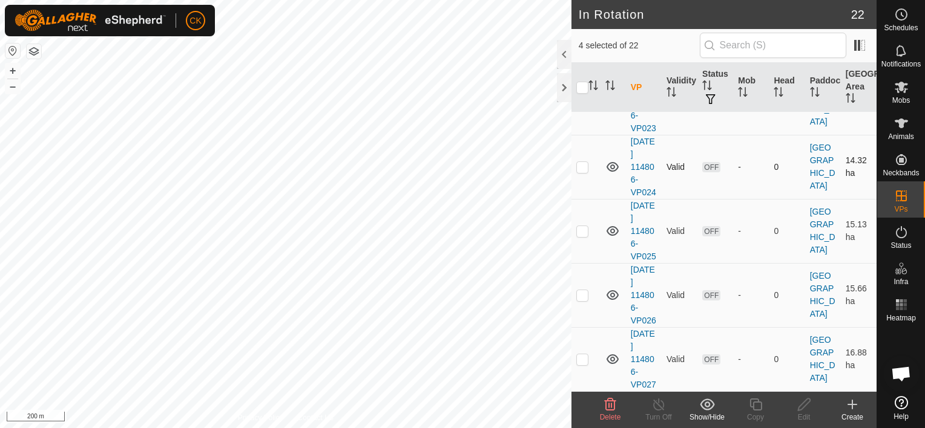
click at [583, 172] on p-checkbox at bounding box center [582, 167] width 12 height 10
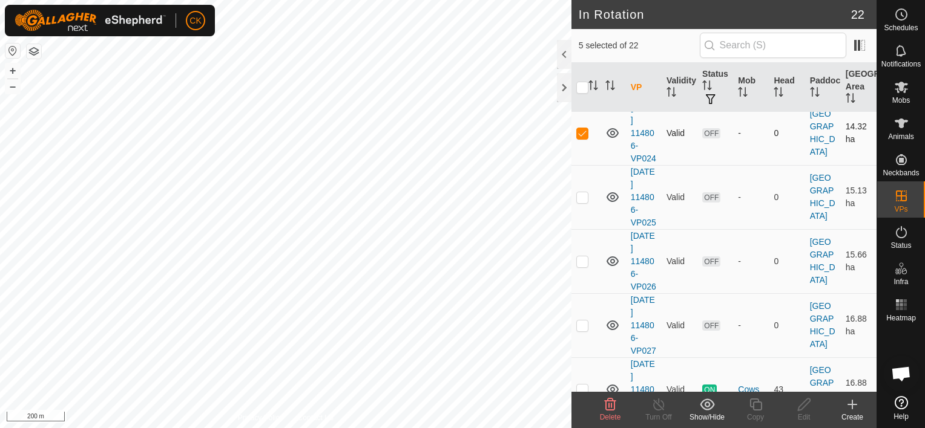
scroll to position [1029, 0]
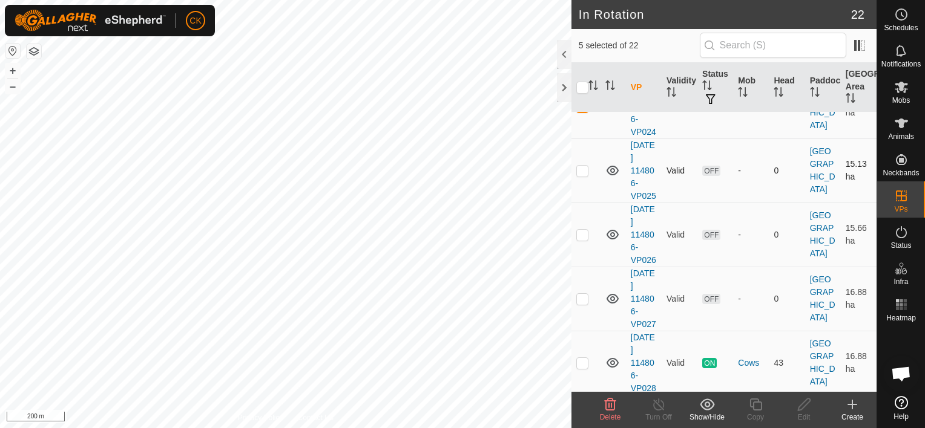
click at [583, 175] on p-checkbox at bounding box center [582, 171] width 12 height 10
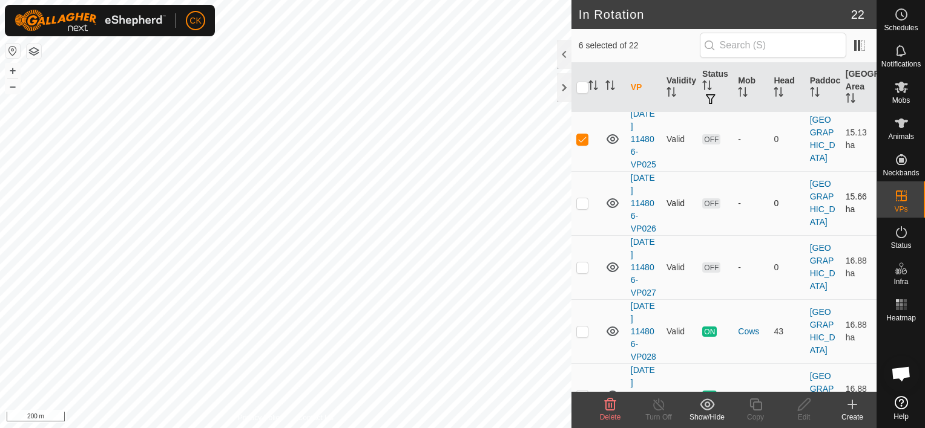
scroll to position [1089, 0]
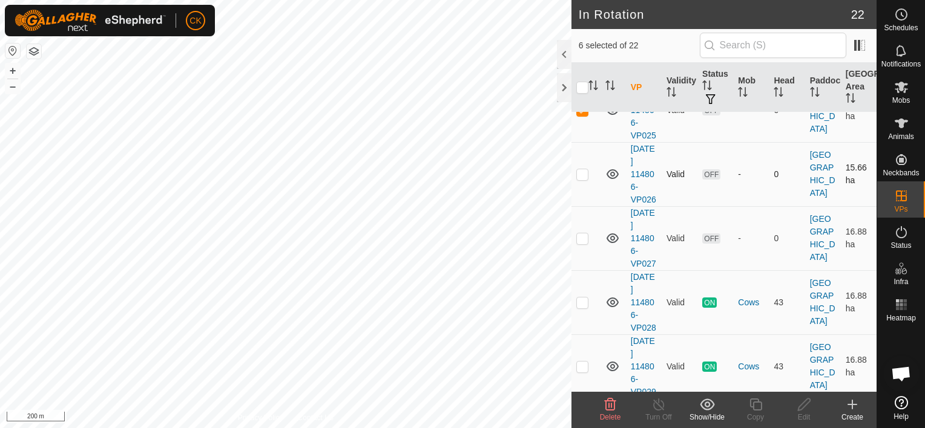
click at [582, 179] on p-checkbox at bounding box center [582, 174] width 12 height 10
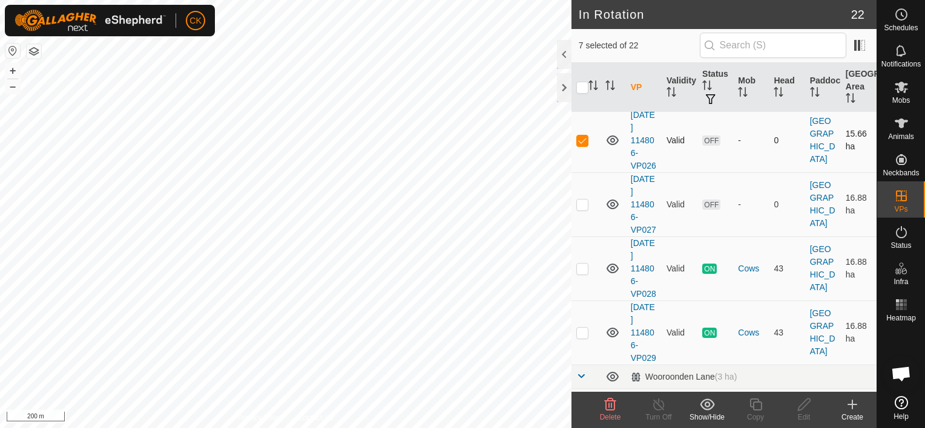
scroll to position [1150, 0]
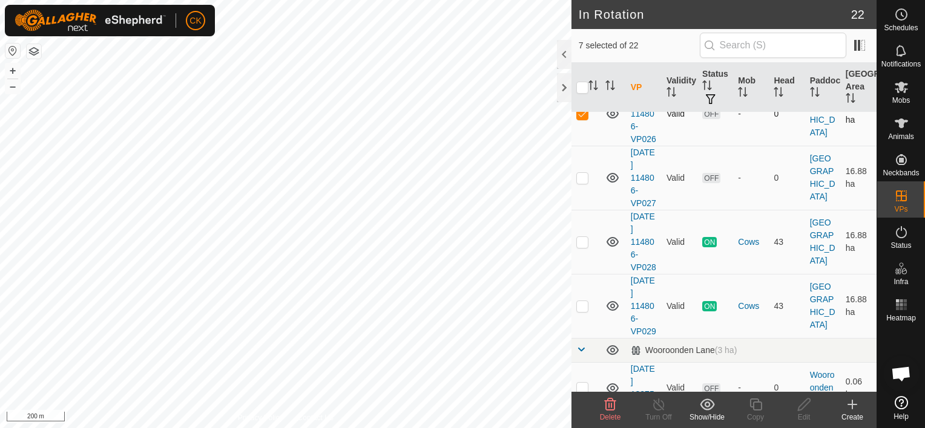
click at [582, 119] on p-checkbox at bounding box center [582, 114] width 12 height 10
click at [583, 54] on p-checkbox at bounding box center [582, 50] width 12 height 10
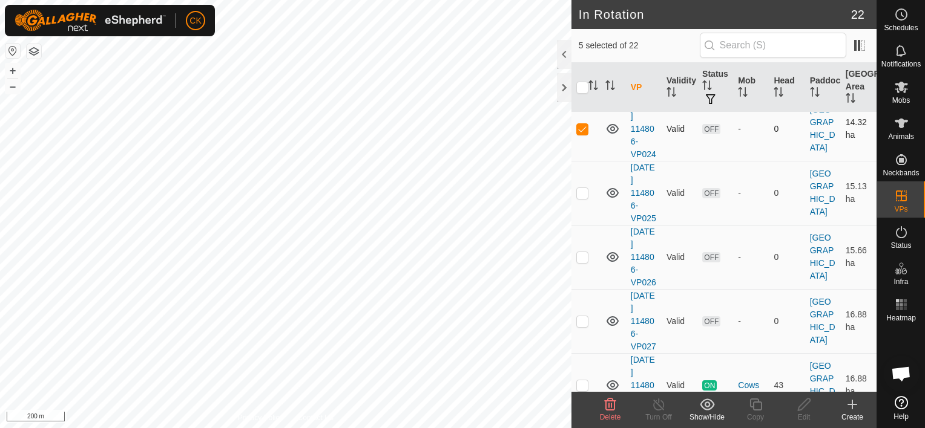
scroll to position [968, 0]
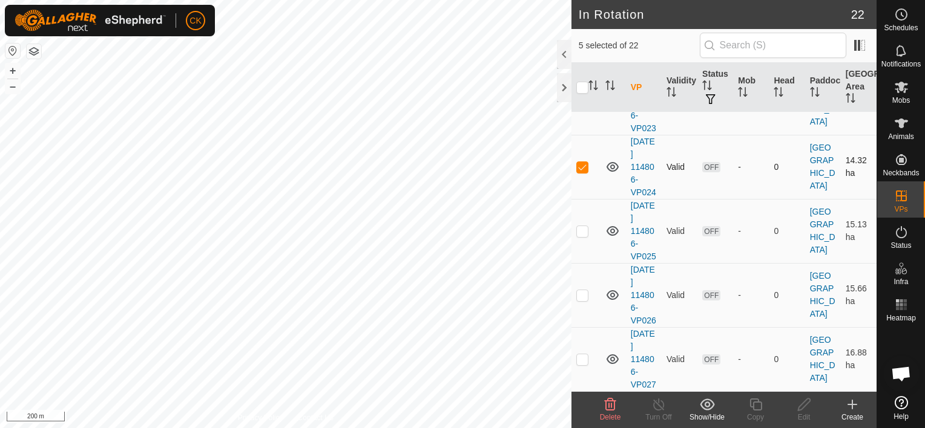
click at [578, 172] on p-checkbox at bounding box center [582, 167] width 12 height 10
click at [607, 402] on icon at bounding box center [610, 405] width 15 height 15
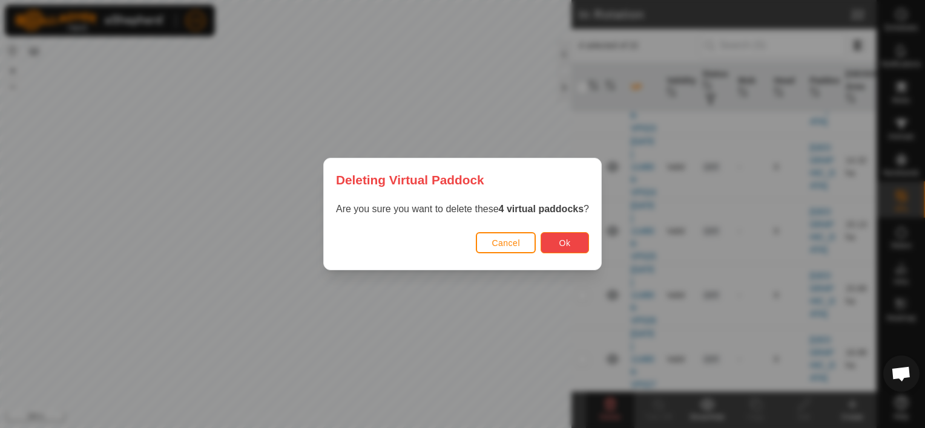
click at [562, 242] on span "Ok" at bounding box center [564, 243] width 11 height 10
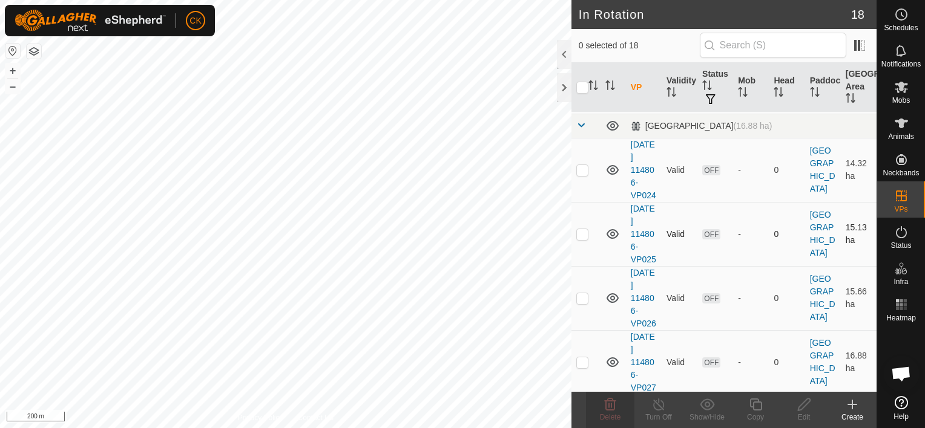
scroll to position [728, 0]
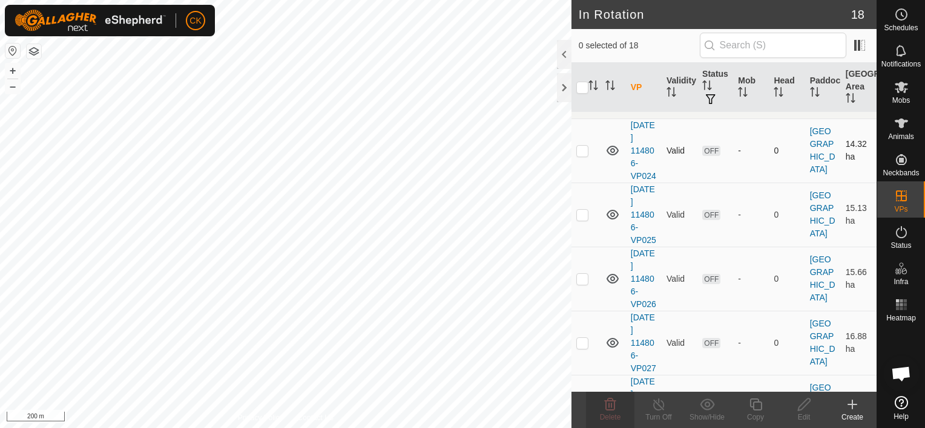
click at [580, 156] on p-checkbox at bounding box center [582, 151] width 12 height 10
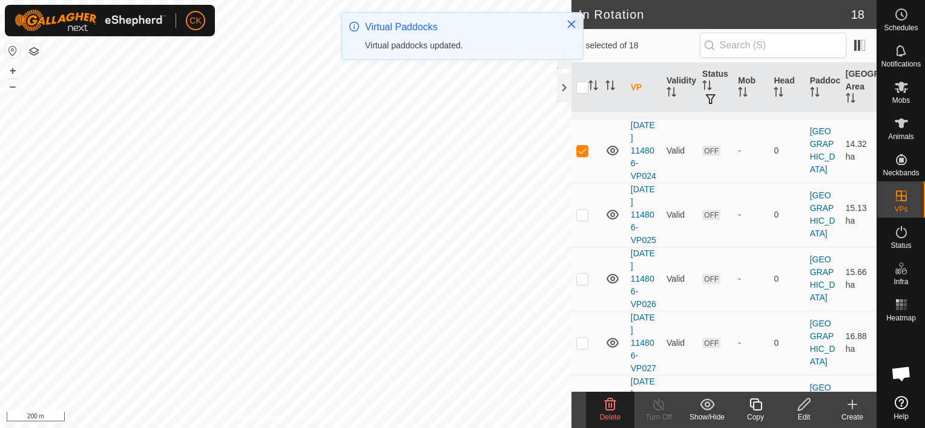
click at [580, 156] on p-checkbox at bounding box center [582, 151] width 12 height 10
click at [583, 220] on p-checkbox at bounding box center [582, 215] width 12 height 10
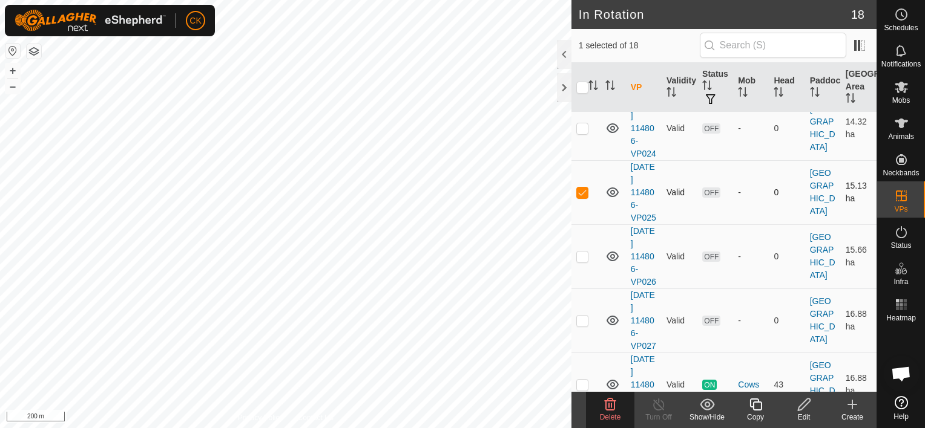
scroll to position [788, 0]
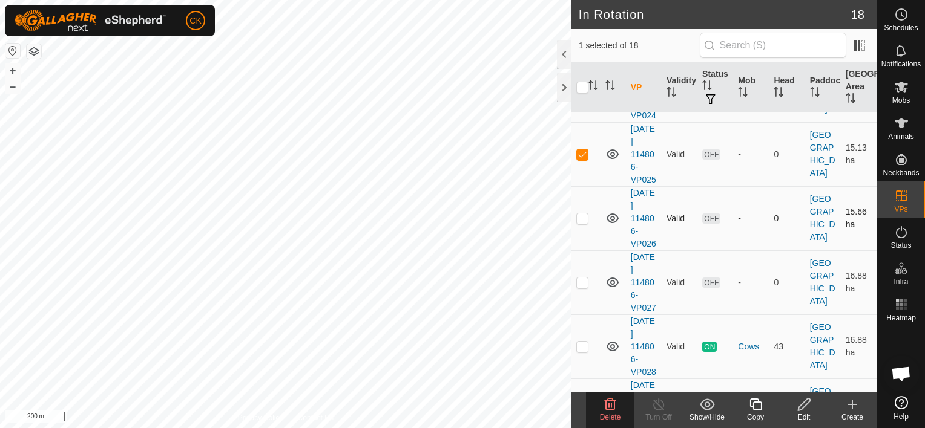
click at [584, 223] on p-checkbox at bounding box center [582, 219] width 12 height 10
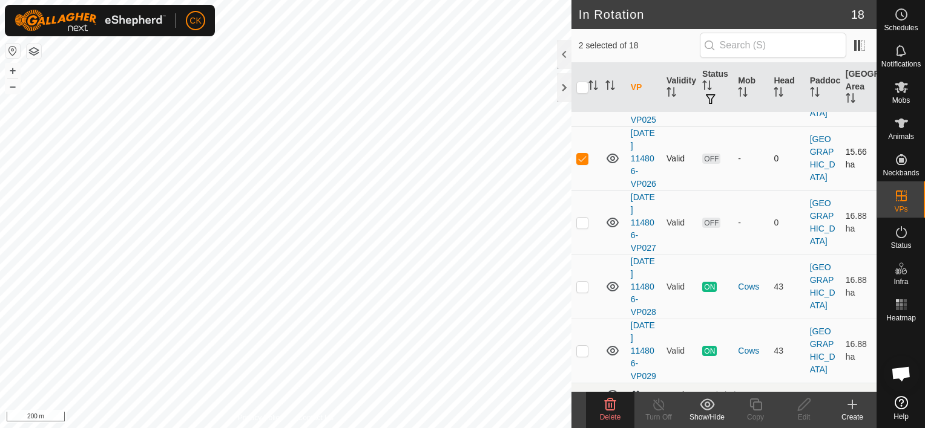
scroll to position [849, 0]
click at [585, 227] on p-checkbox at bounding box center [582, 222] width 12 height 10
click at [609, 406] on icon at bounding box center [610, 405] width 11 height 12
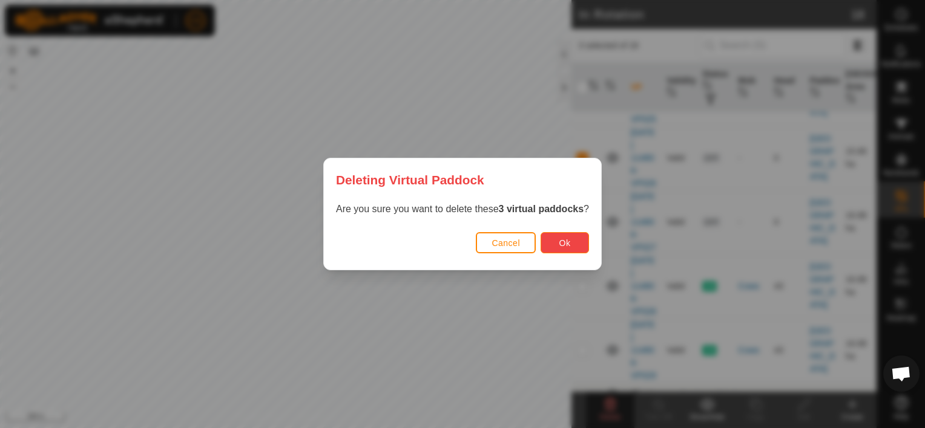
click at [559, 244] on span "Ok" at bounding box center [564, 243] width 11 height 10
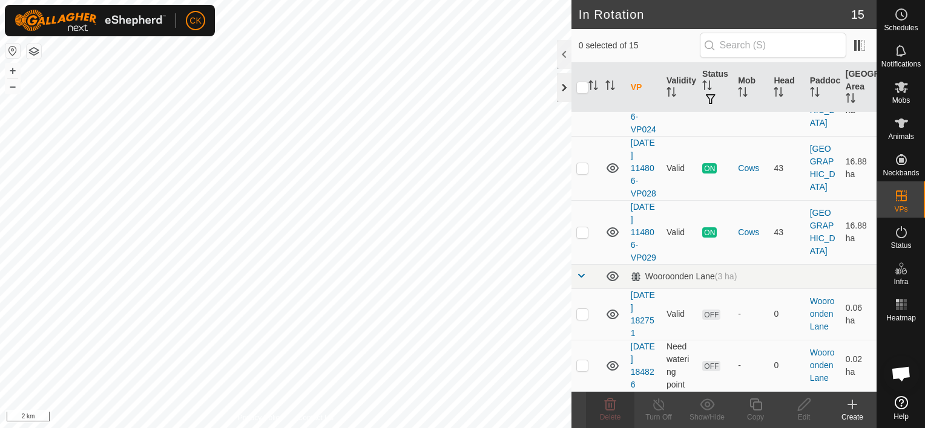
click at [563, 88] on div at bounding box center [564, 87] width 15 height 29
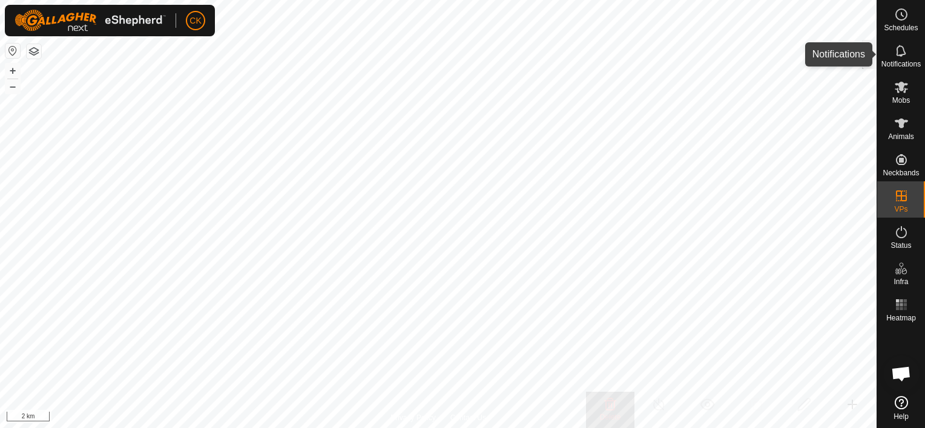
click at [899, 50] on icon at bounding box center [901, 51] width 15 height 15
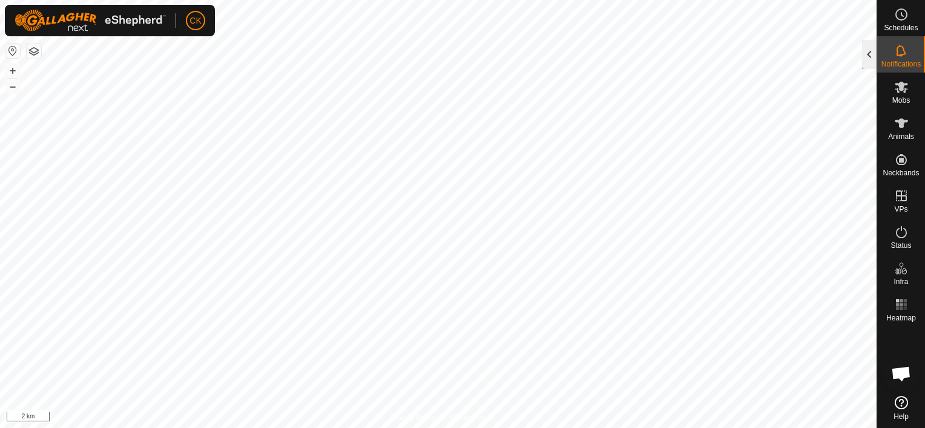
click at [869, 56] on div at bounding box center [869, 54] width 15 height 29
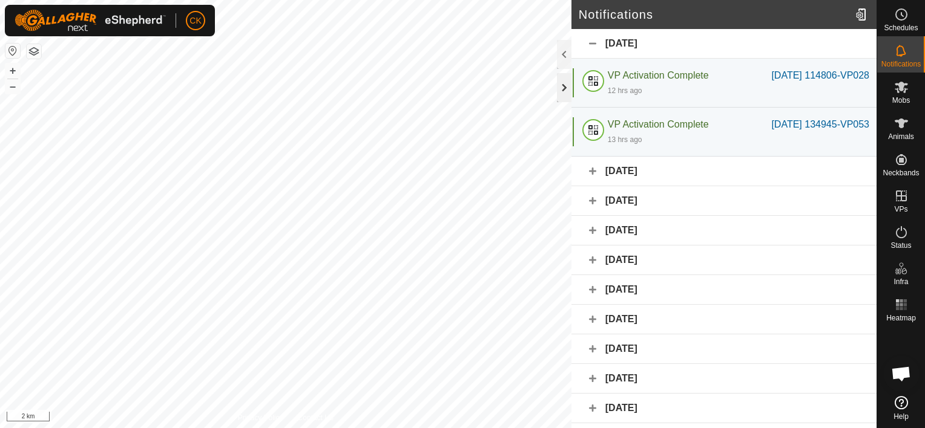
click at [563, 89] on div at bounding box center [564, 87] width 15 height 29
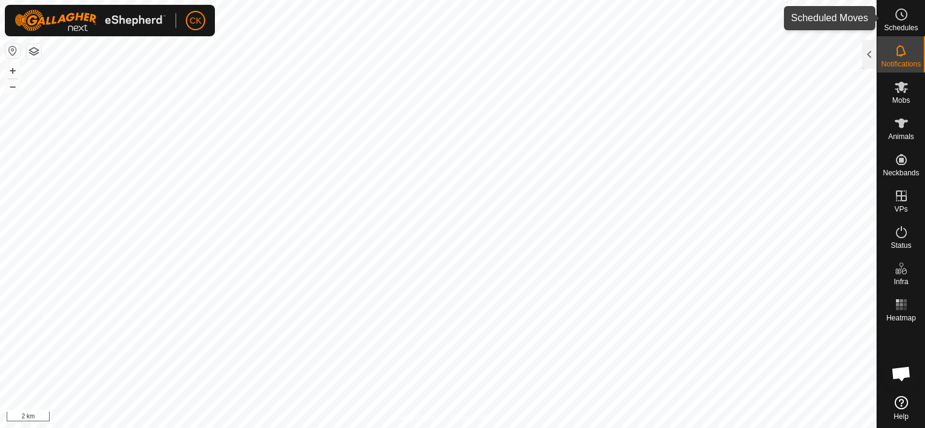
click at [901, 13] on icon at bounding box center [902, 15] width 2 height 4
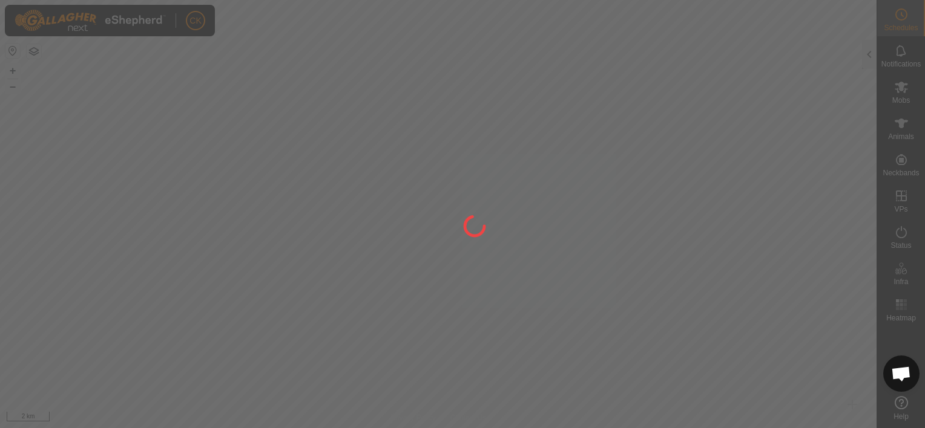
click at [871, 59] on div at bounding box center [462, 214] width 925 height 428
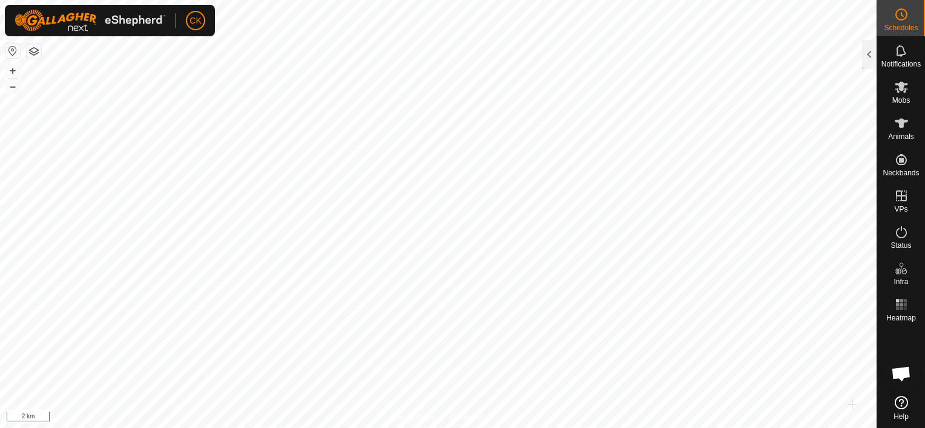
click at [869, 58] on div at bounding box center [869, 54] width 15 height 29
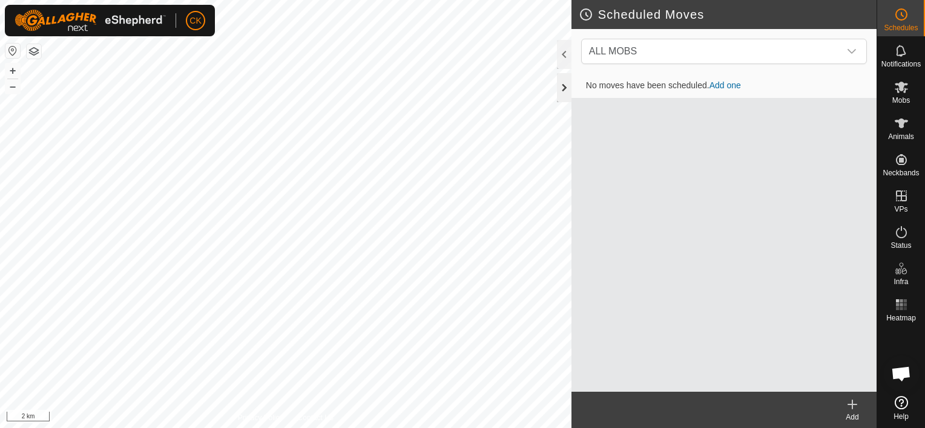
click at [562, 91] on div at bounding box center [564, 87] width 15 height 29
